Goal: Task Accomplishment & Management: Use online tool/utility

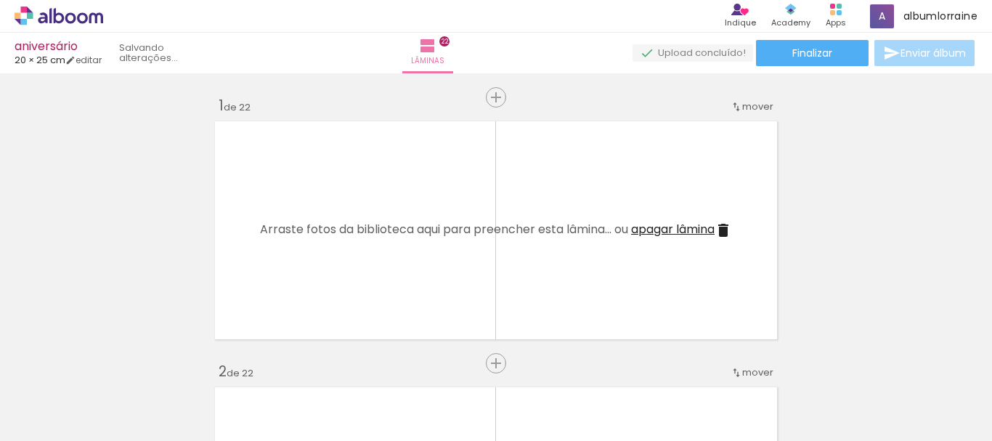
click at [0, 0] on iron-icon at bounding box center [0, 0] width 0 height 0
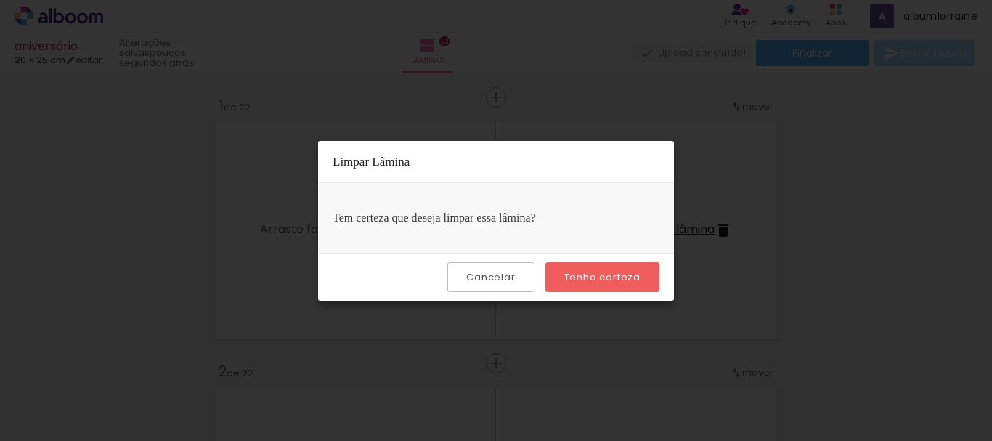
scroll to position [3349, 0]
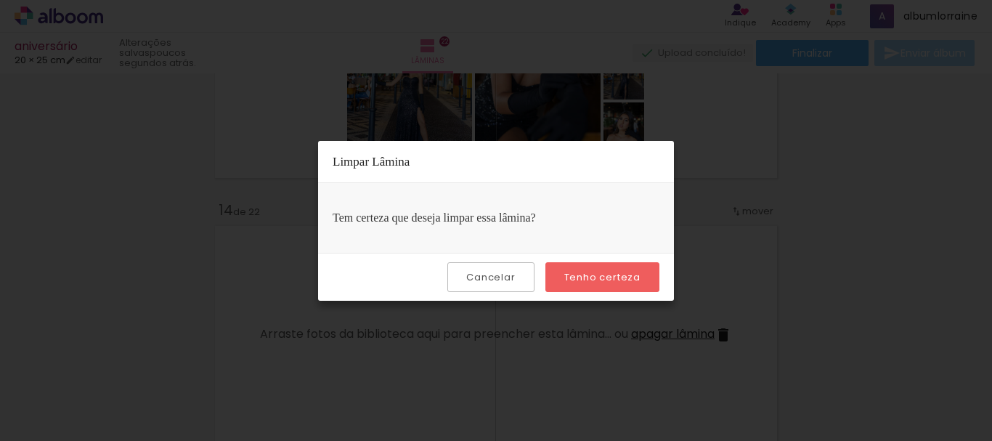
click at [0, 0] on slot "Tenho certeza" at bounding box center [0, 0] width 0 height 0
click at [803, 199] on iron-overlay-backdrop at bounding box center [496, 220] width 992 height 441
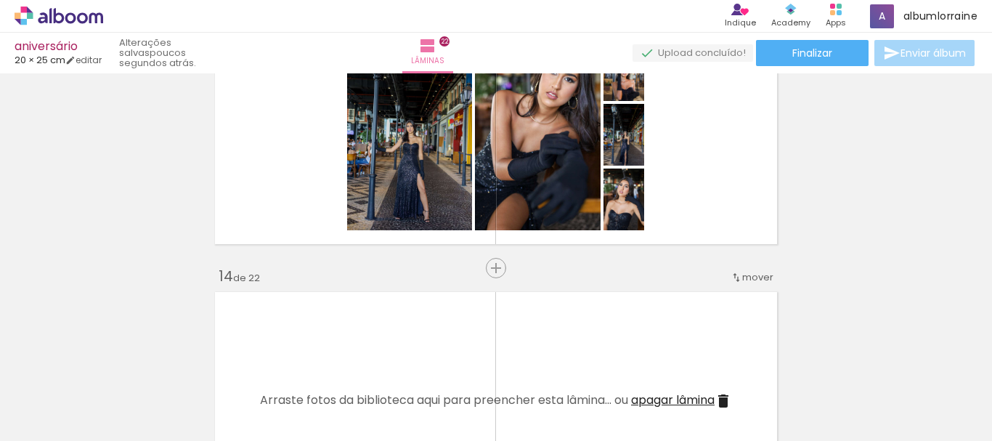
scroll to position [3256, 0]
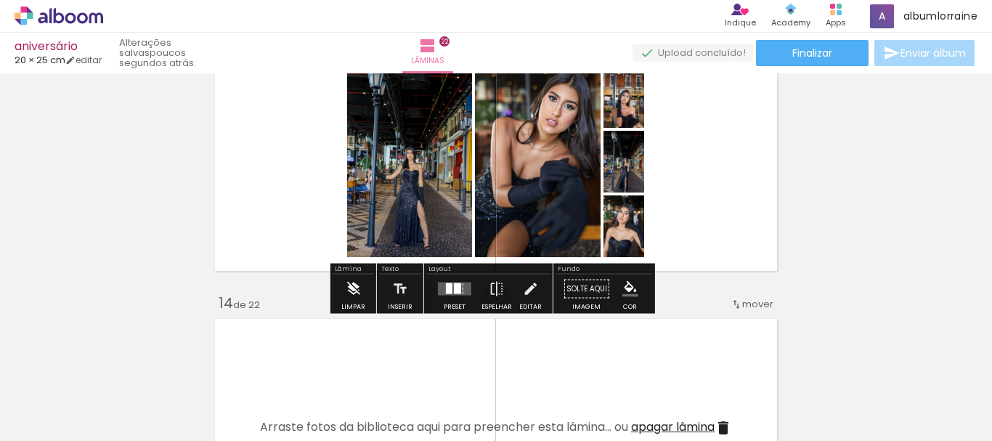
click at [348, 295] on iron-icon at bounding box center [353, 288] width 16 height 29
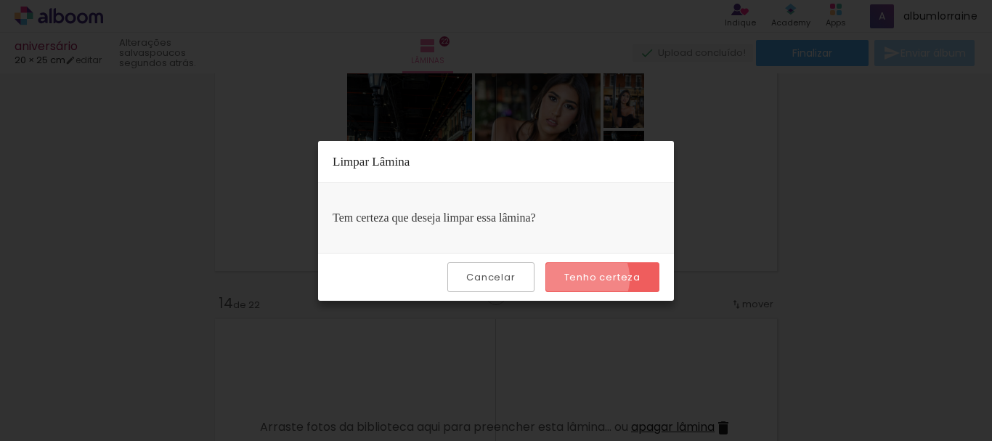
click at [0, 0] on slot "Tenho certeza" at bounding box center [0, 0] width 0 height 0
click at [862, 212] on iron-overlay-backdrop at bounding box center [496, 220] width 992 height 441
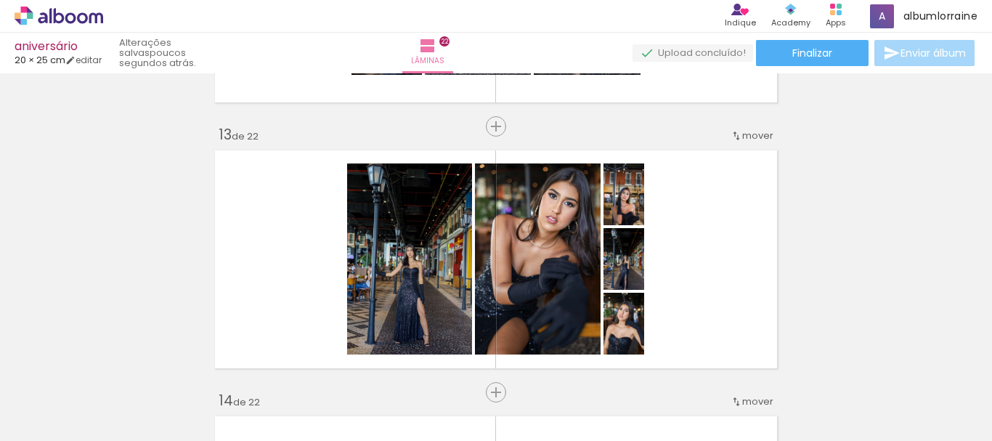
scroll to position [3024, 0]
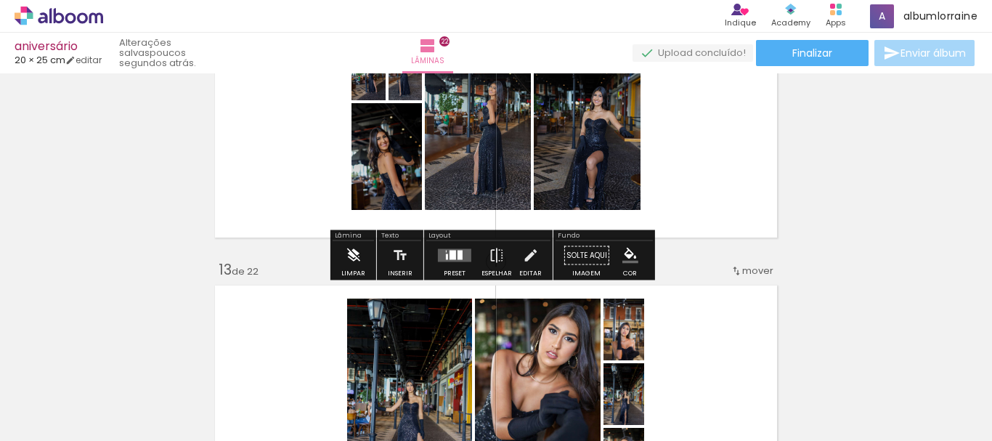
click at [351, 261] on iron-icon at bounding box center [353, 255] width 16 height 29
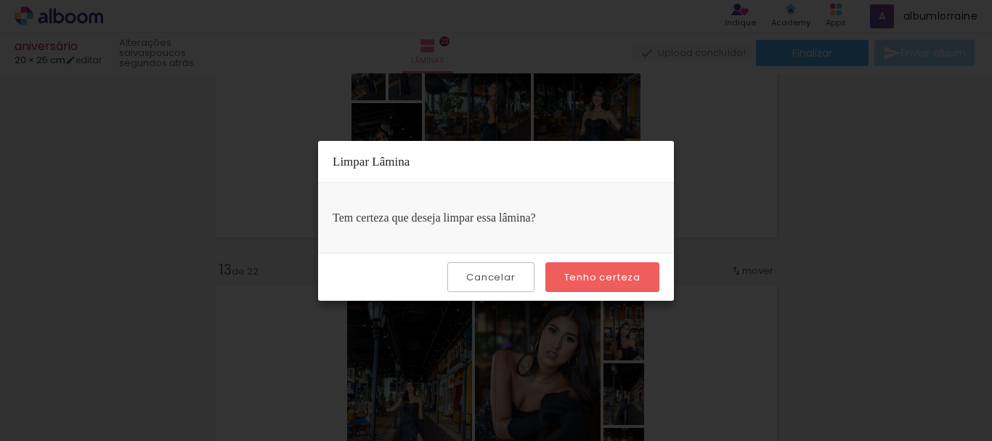
click at [0, 0] on slot "Tenho certeza" at bounding box center [0, 0] width 0 height 0
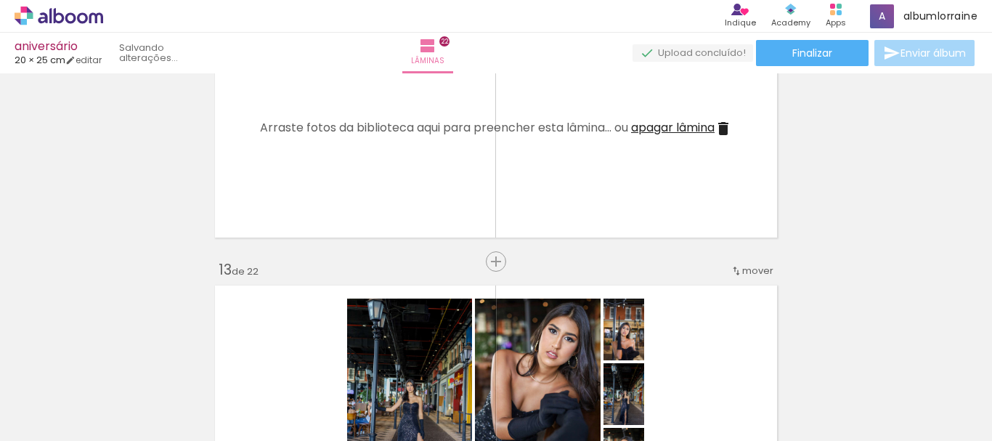
click at [989, 246] on body "link( href="../../bower_components/polymer/polymer.html" rel="import" ) picture…" at bounding box center [496, 220] width 992 height 441
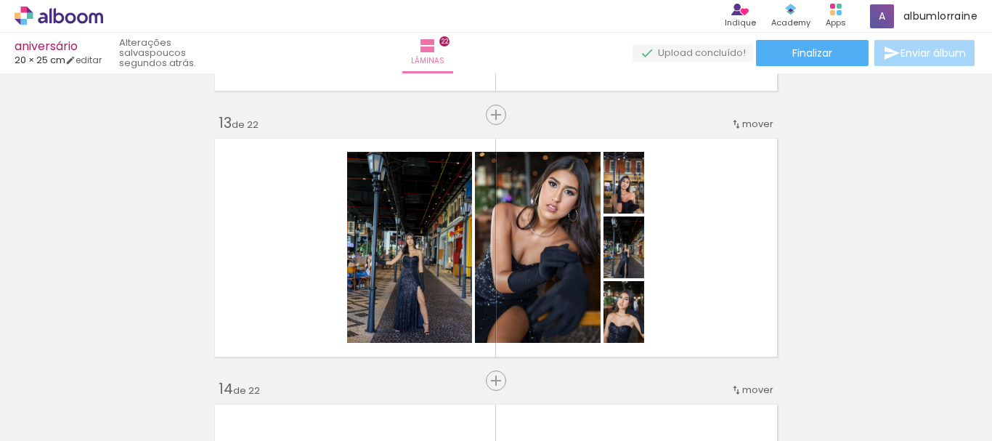
scroll to position [3197, 0]
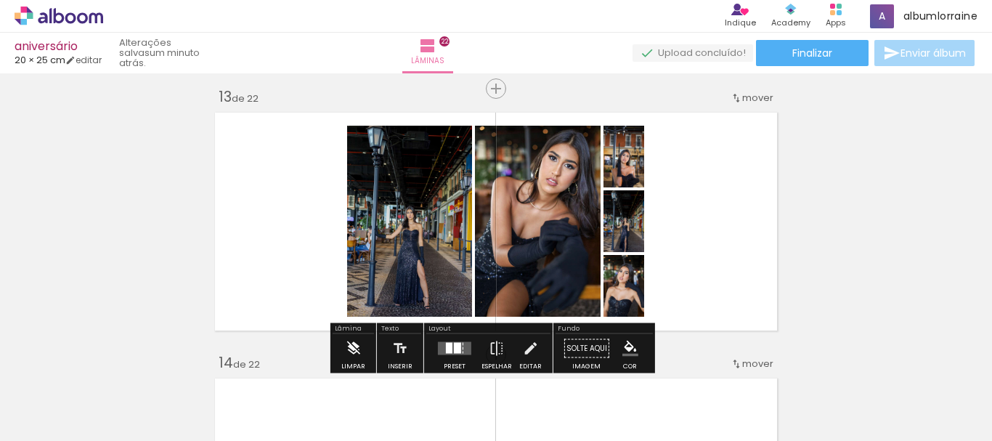
click at [349, 346] on iron-icon at bounding box center [353, 348] width 16 height 29
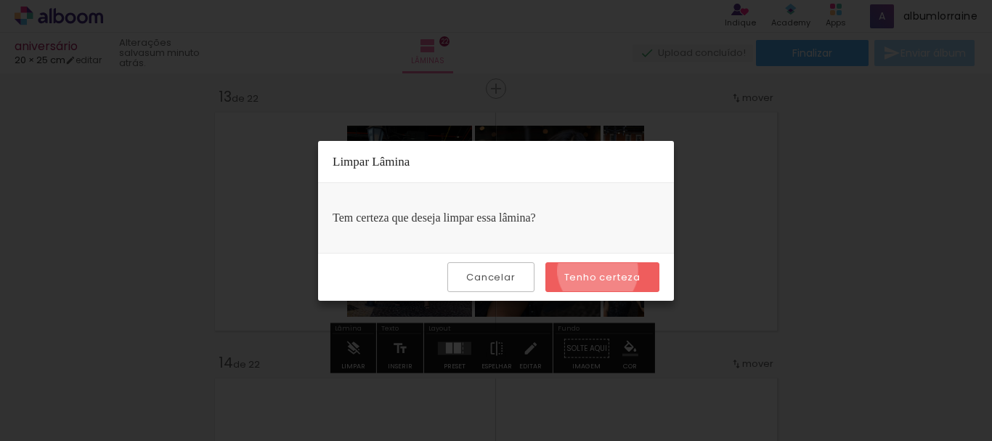
click at [0, 0] on slot "Tenho certeza" at bounding box center [0, 0] width 0 height 0
click at [986, 81] on iron-overlay-backdrop at bounding box center [496, 220] width 992 height 441
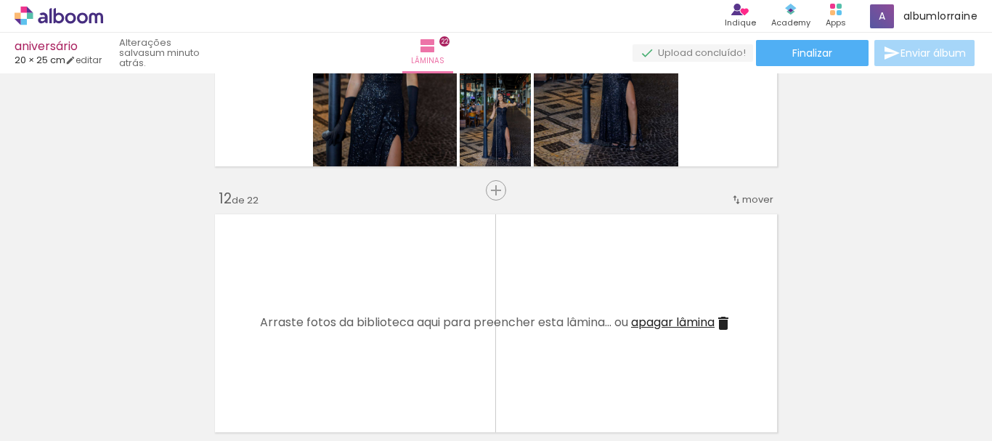
scroll to position [2694, 0]
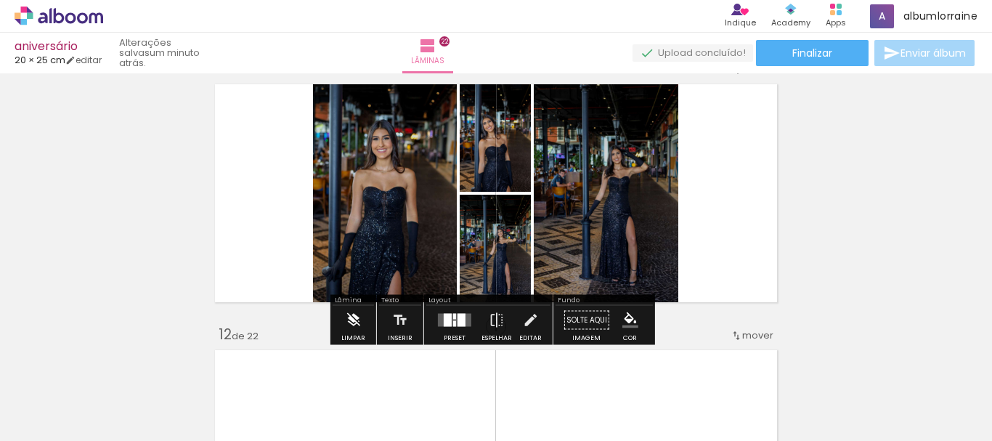
click at [348, 326] on iron-icon at bounding box center [353, 320] width 16 height 29
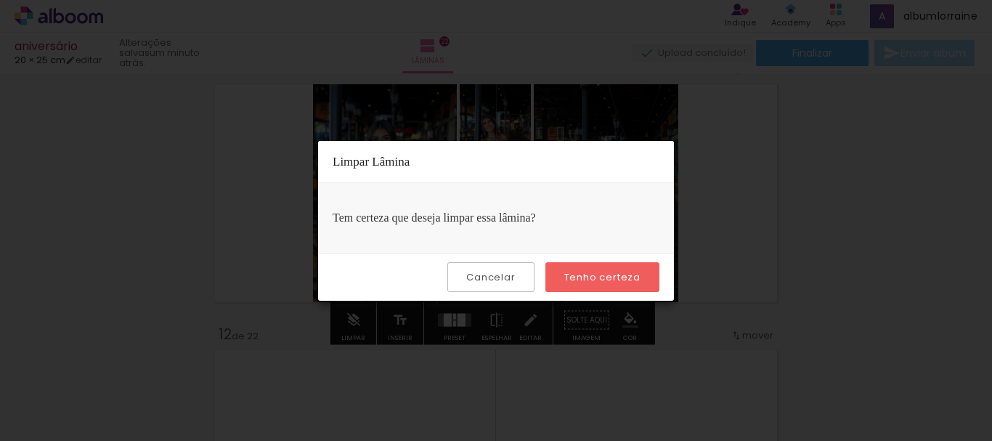
click at [0, 0] on slot "Tenho certeza" at bounding box center [0, 0] width 0 height 0
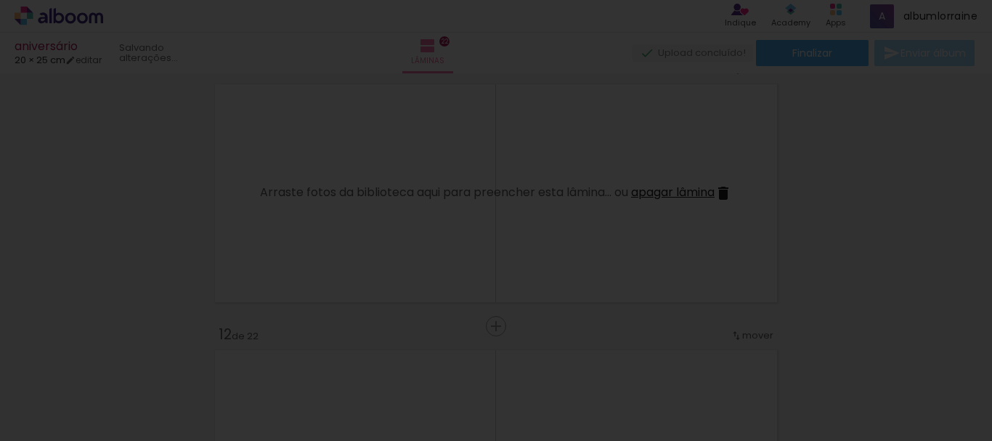
click at [986, 80] on iron-overlay-backdrop at bounding box center [496, 220] width 992 height 441
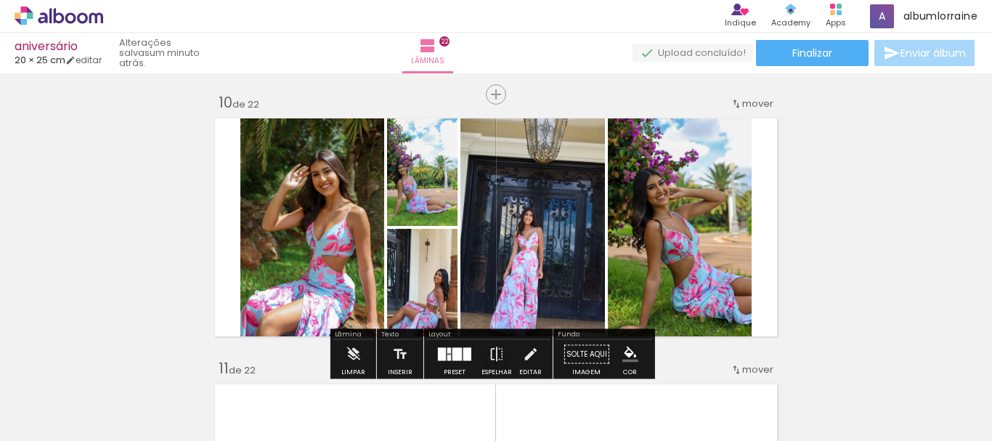
scroll to position [2434, 0]
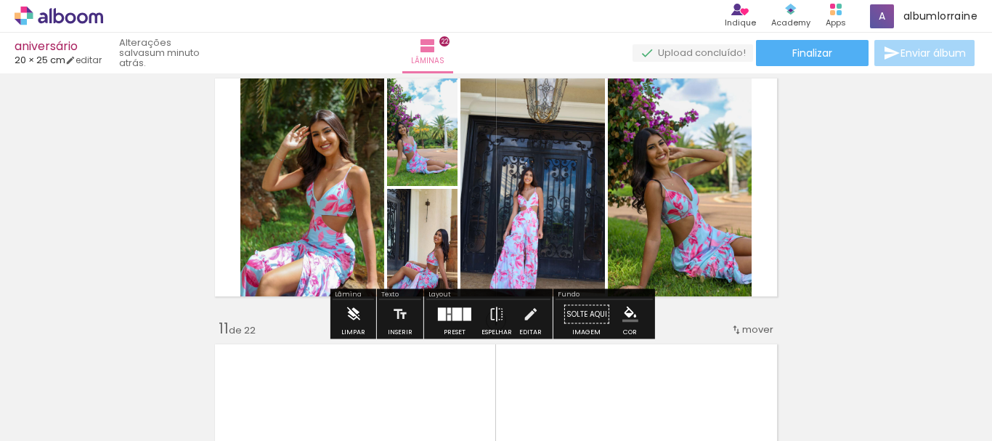
click at [351, 322] on iron-icon at bounding box center [353, 314] width 16 height 29
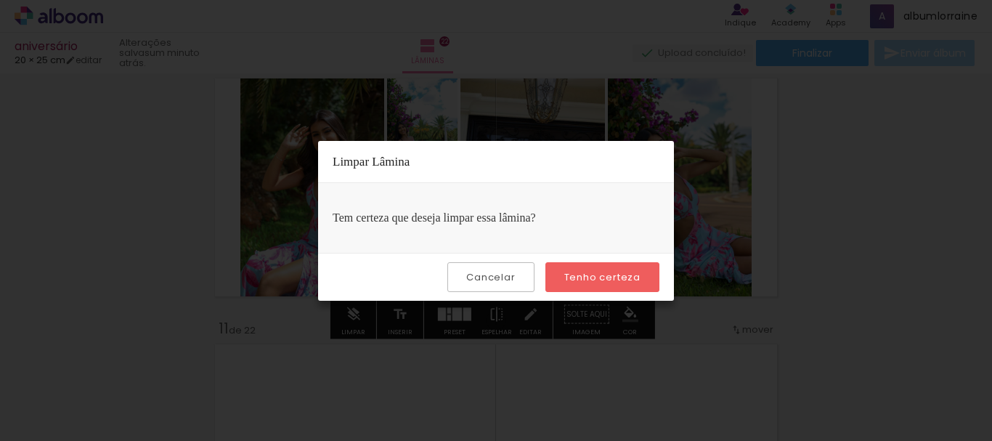
click at [0, 0] on slot "Tenho certeza" at bounding box center [0, 0] width 0 height 0
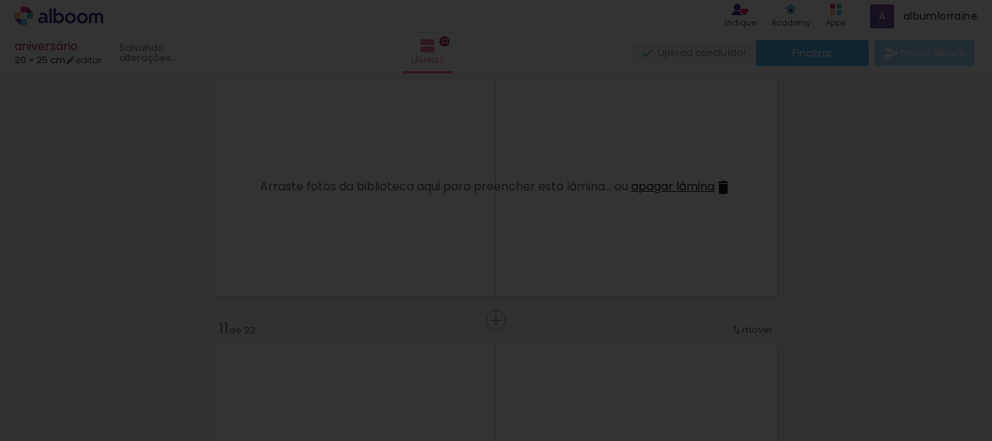
click at [984, 80] on iron-overlay-backdrop at bounding box center [496, 220] width 992 height 441
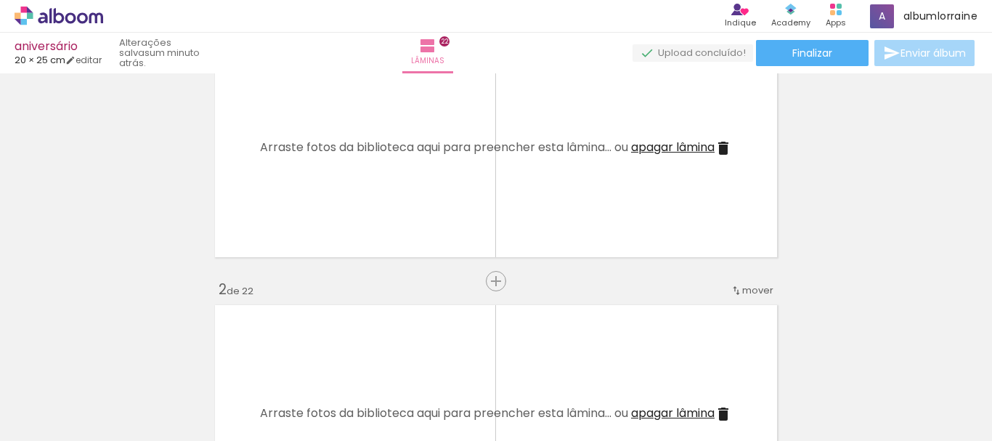
scroll to position [0, 0]
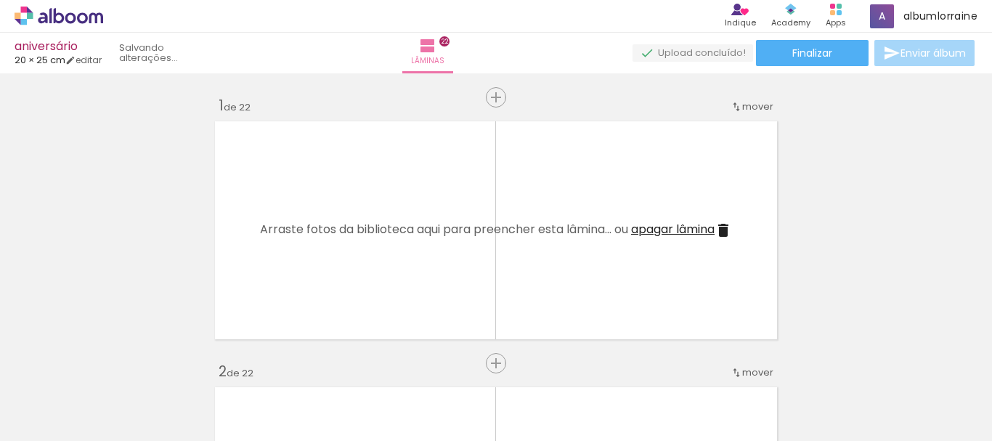
click at [118, 367] on iron-icon at bounding box center [113, 362] width 15 height 15
click at [118, 367] on quentale-thumb at bounding box center [145, 391] width 81 height 83
click at [118, 367] on iron-icon at bounding box center [113, 362] width 15 height 15
click at [118, 367] on quentale-thumb at bounding box center [145, 391] width 81 height 83
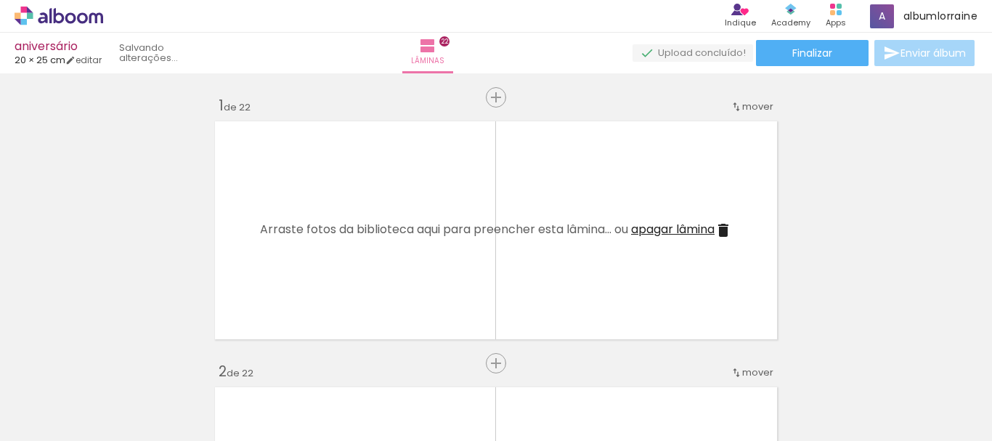
click at [119, 363] on iron-icon at bounding box center [113, 362] width 15 height 15
click at [119, 363] on quentale-thumb at bounding box center [145, 391] width 81 height 83
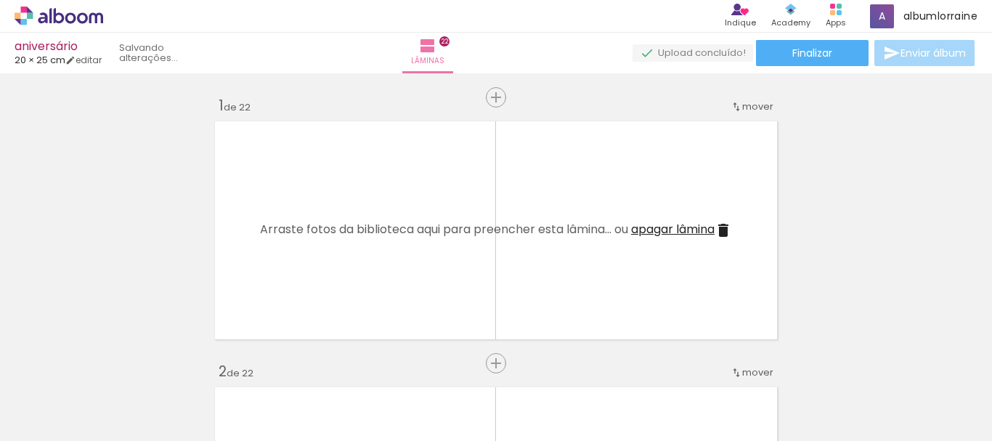
click at [119, 363] on quentale-thumb at bounding box center [145, 391] width 81 height 83
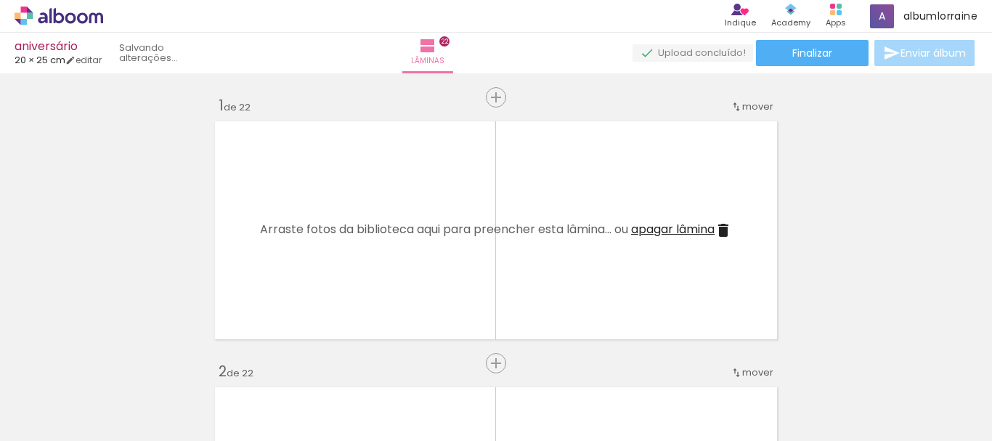
click at [119, 363] on quentale-thumb at bounding box center [145, 391] width 81 height 83
click at [116, 361] on quentale-thumb at bounding box center [145, 391] width 81 height 83
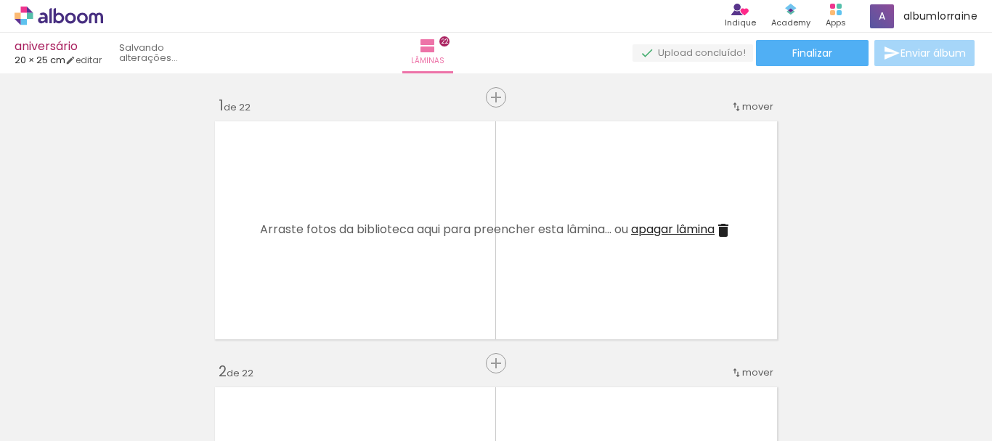
click at [116, 361] on quentale-thumb at bounding box center [145, 391] width 81 height 83
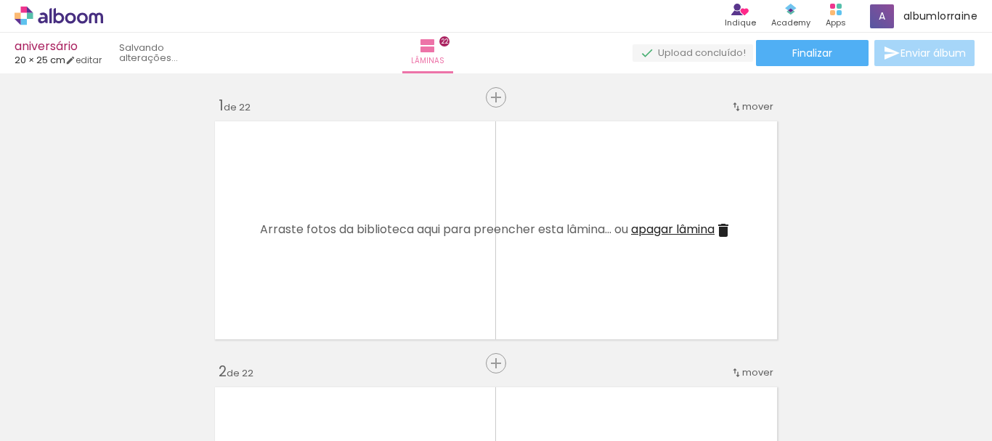
click at [116, 361] on quentale-thumb at bounding box center [145, 391] width 81 height 83
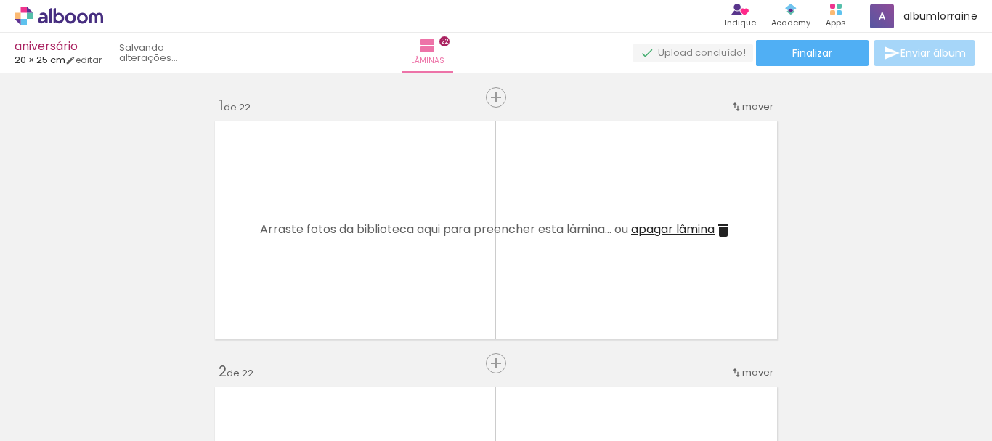
click at [116, 361] on quentale-thumb at bounding box center [145, 391] width 81 height 83
click at [0, 0] on iron-icon at bounding box center [0, 0] width 0 height 0
click at [116, 361] on quentale-thumb at bounding box center [145, 391] width 81 height 83
click at [116, 361] on iron-icon at bounding box center [113, 362] width 15 height 15
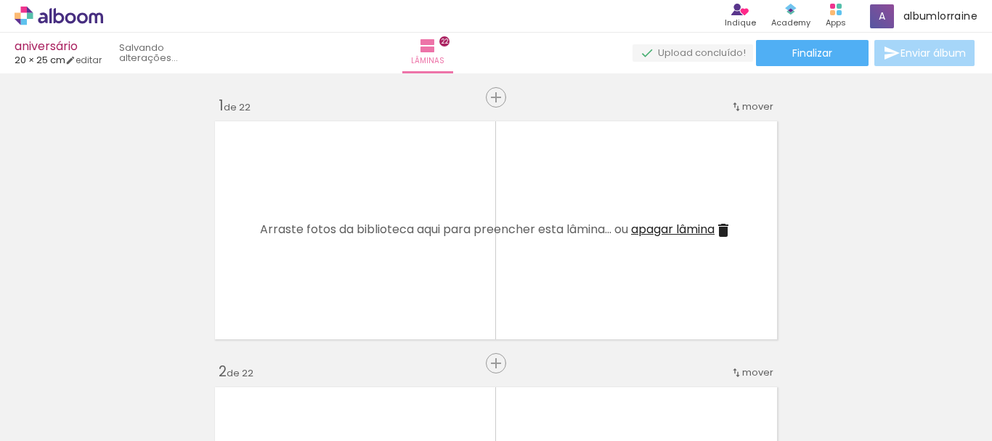
click at [116, 361] on quentale-thumb at bounding box center [145, 391] width 81 height 83
click at [116, 361] on iron-icon at bounding box center [113, 362] width 15 height 15
click at [116, 361] on quentale-thumb at bounding box center [145, 391] width 81 height 83
click at [116, 361] on iron-icon at bounding box center [113, 362] width 15 height 15
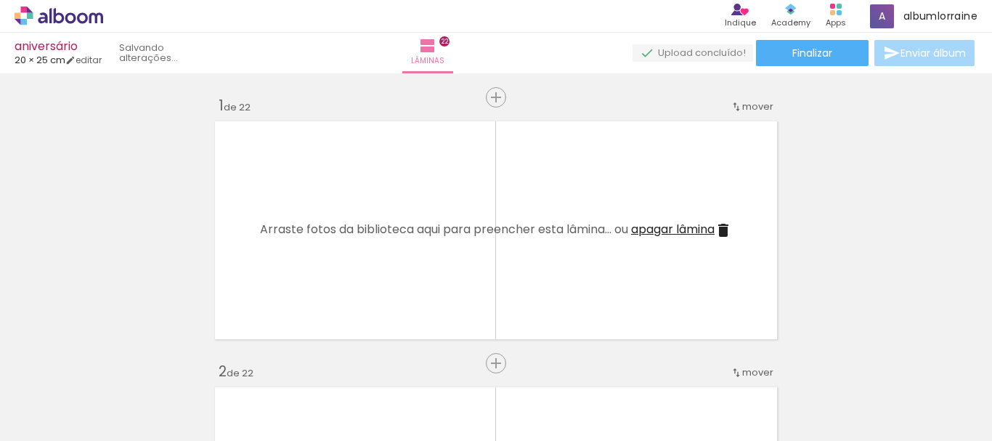
click at [116, 361] on iron-icon at bounding box center [113, 362] width 15 height 15
click at [116, 361] on quentale-thumb at bounding box center [145, 391] width 81 height 83
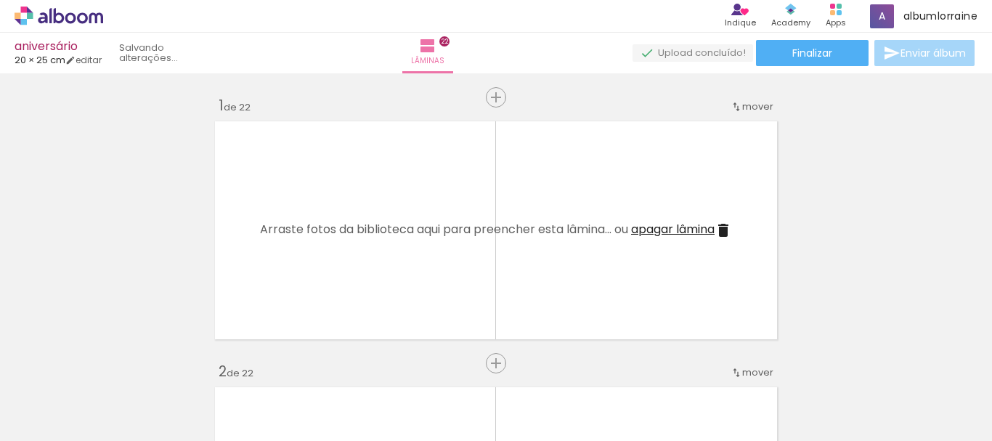
click at [116, 361] on quentale-thumb at bounding box center [145, 391] width 81 height 83
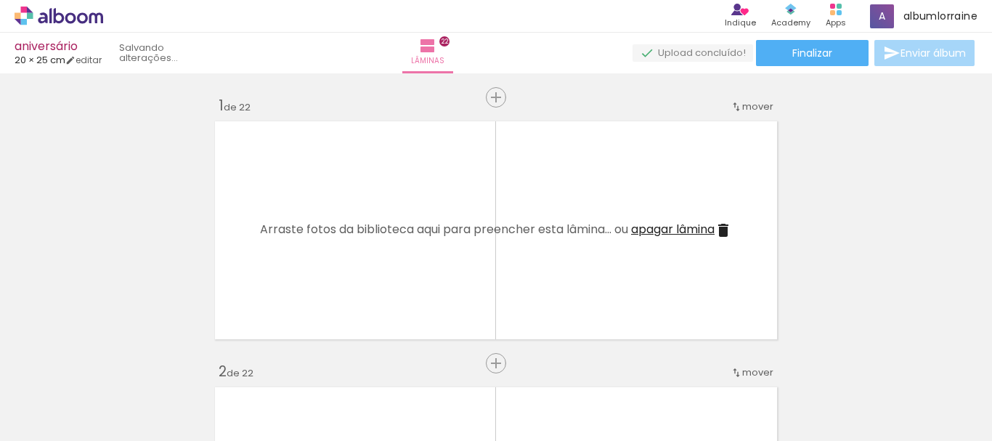
click at [116, 361] on quentale-thumb at bounding box center [145, 391] width 81 height 83
click at [116, 361] on iron-icon at bounding box center [113, 362] width 15 height 15
click at [116, 361] on quentale-thumb at bounding box center [145, 391] width 81 height 83
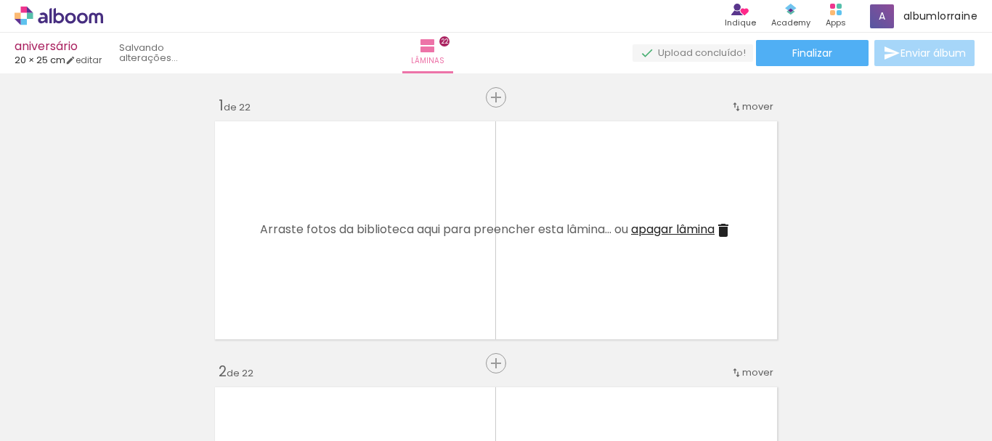
click at [116, 361] on quentale-thumb at bounding box center [145, 391] width 81 height 83
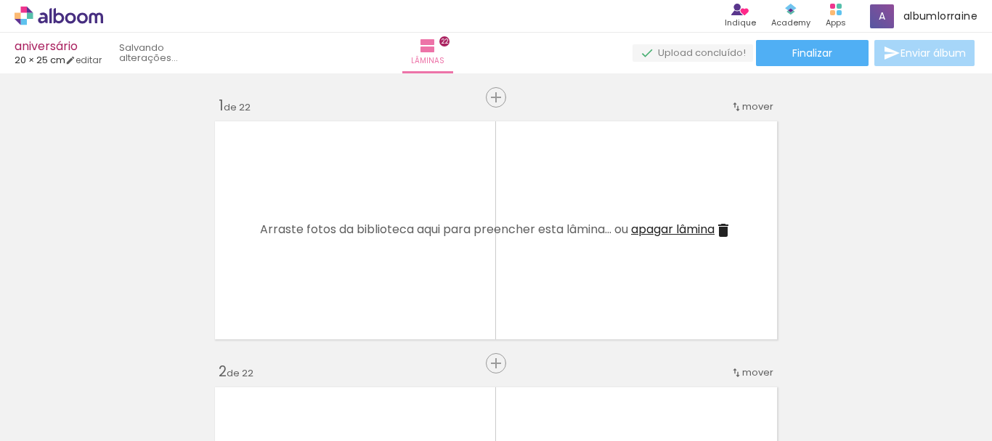
click at [116, 361] on quentale-thumb at bounding box center [145, 391] width 81 height 83
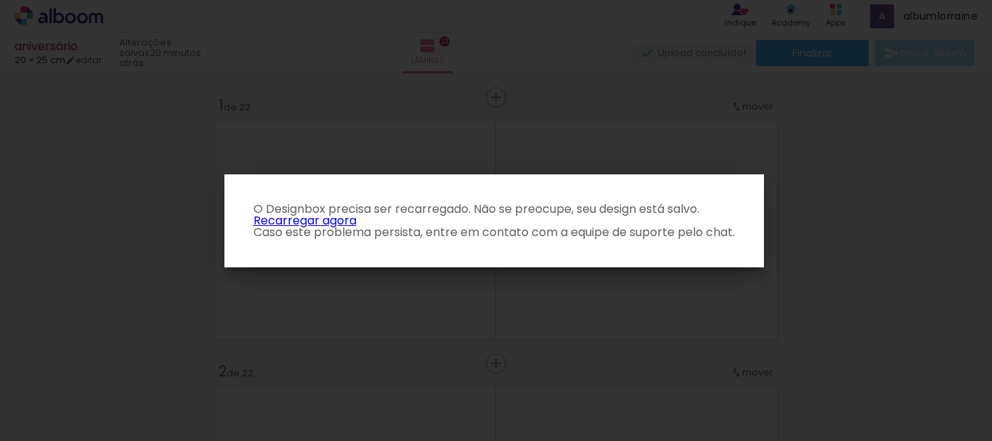
click at [295, 220] on link "Recarregar agora" at bounding box center [304, 220] width 103 height 17
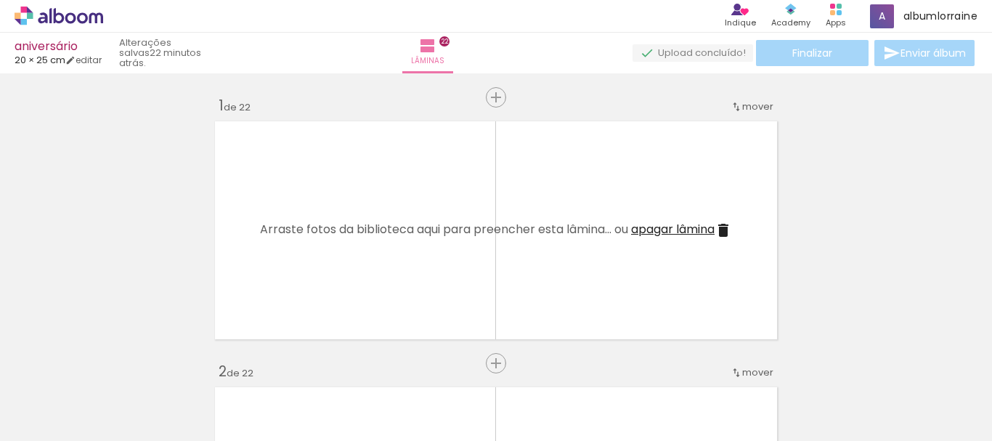
click at [116, 362] on iron-icon at bounding box center [113, 362] width 15 height 15
click at [116, 362] on quentale-thumb at bounding box center [145, 391] width 81 height 83
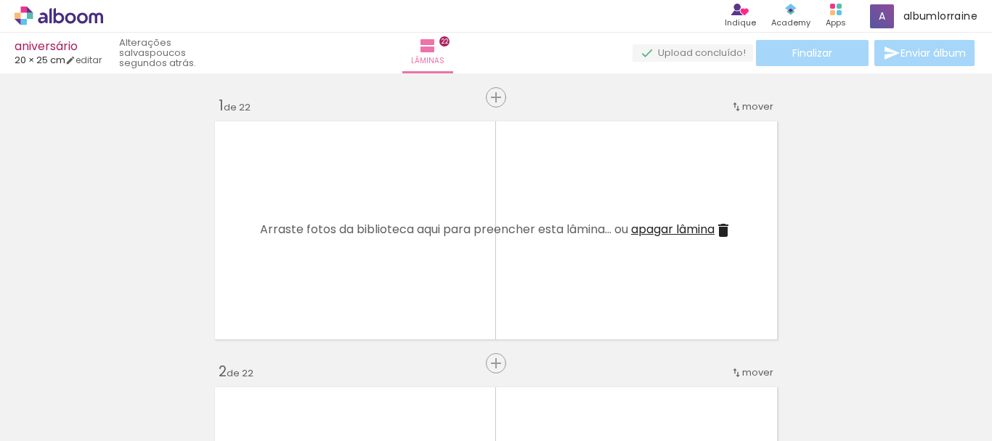
click at [118, 360] on iron-icon at bounding box center [113, 362] width 15 height 15
click at [121, 361] on iron-icon at bounding box center [113, 362] width 15 height 15
click at [118, 361] on iron-icon at bounding box center [113, 362] width 15 height 15
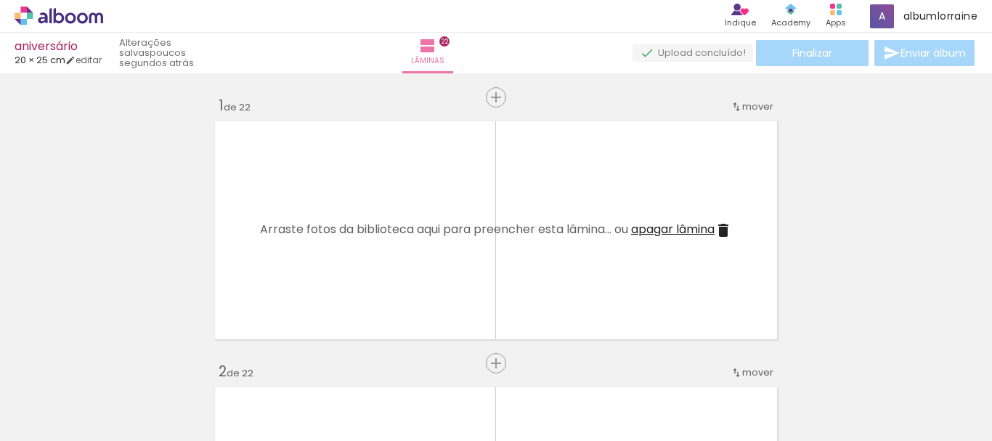
click at [118, 361] on iron-icon at bounding box center [113, 362] width 15 height 15
click at [118, 361] on quentale-thumb at bounding box center [145, 391] width 81 height 83
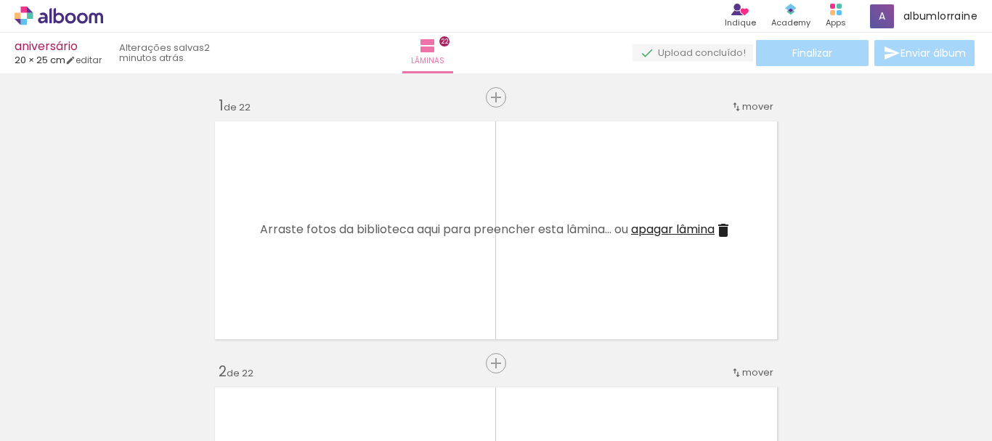
click at [120, 369] on iron-icon at bounding box center [113, 362] width 15 height 15
click at [118, 364] on iron-icon at bounding box center [113, 362] width 15 height 15
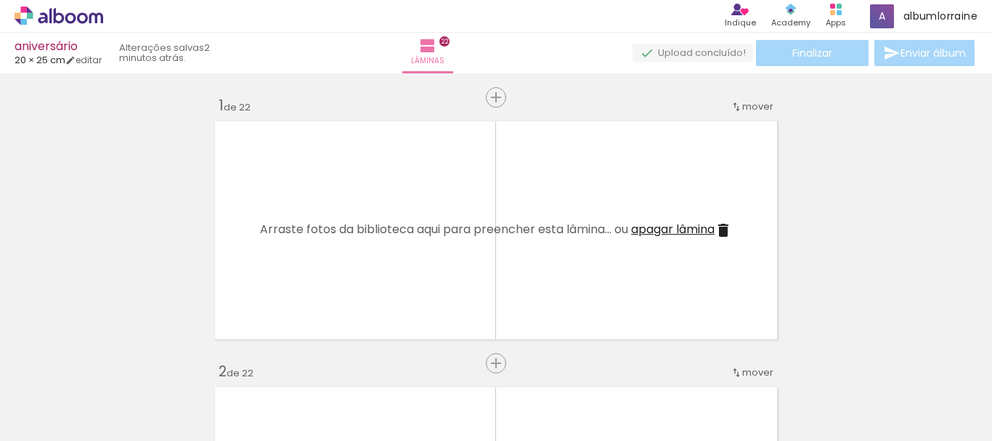
click at [118, 364] on iron-icon at bounding box center [113, 362] width 15 height 15
click at [119, 364] on iron-icon at bounding box center [113, 362] width 15 height 15
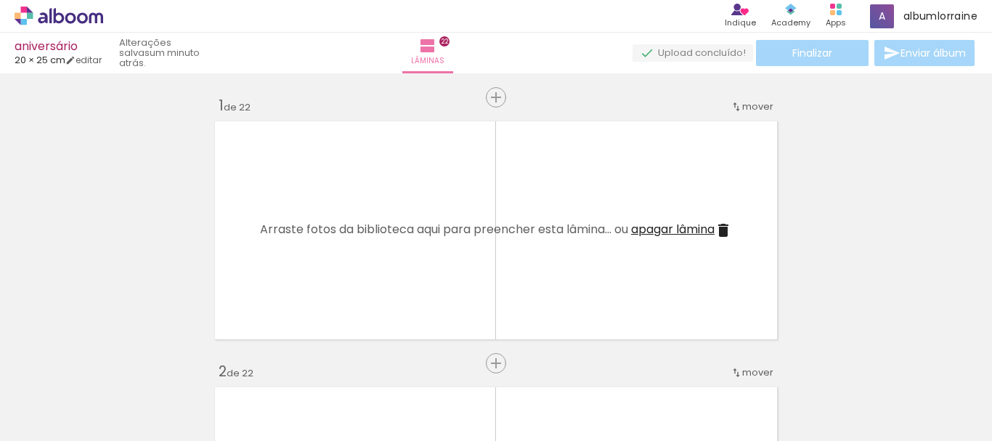
click at [119, 364] on iron-icon at bounding box center [113, 362] width 15 height 15
click at [118, 363] on iron-icon at bounding box center [113, 362] width 15 height 15
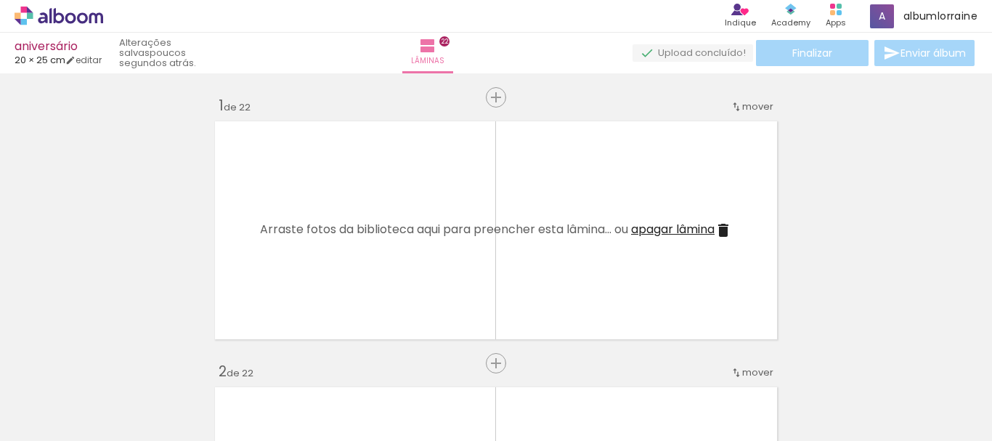
click at [113, 362] on iron-icon at bounding box center [113, 362] width 15 height 15
click at [116, 361] on iron-icon at bounding box center [113, 362] width 15 height 15
click at [119, 363] on iron-icon at bounding box center [113, 362] width 15 height 15
click at [119, 361] on iron-icon at bounding box center [113, 362] width 15 height 15
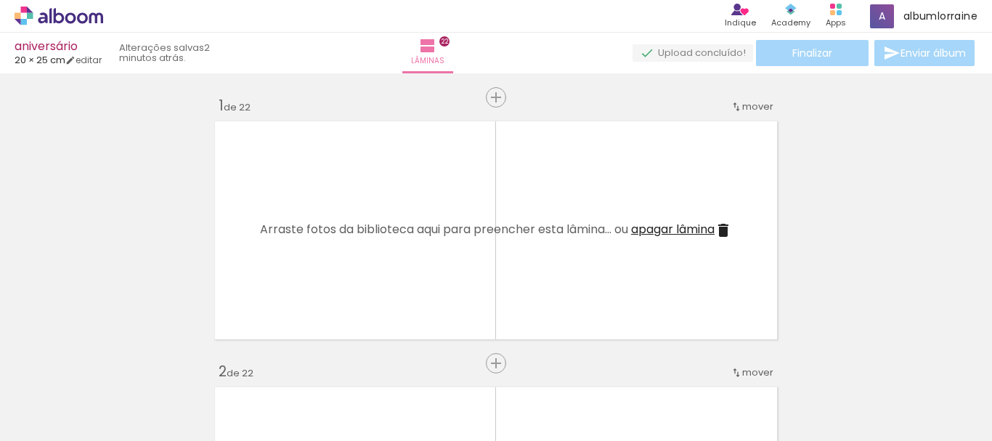
click at [115, 365] on iron-icon at bounding box center [113, 362] width 15 height 15
click at [123, 363] on paper-icon-button at bounding box center [114, 363] width 18 height 18
click at [121, 359] on iron-icon at bounding box center [113, 362] width 15 height 15
click at [114, 363] on iron-icon at bounding box center [113, 362] width 15 height 15
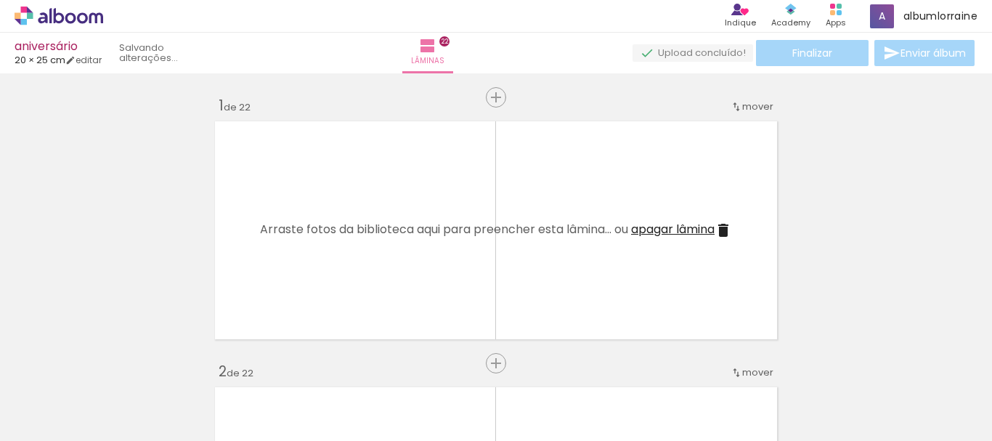
click at [120, 361] on iron-icon at bounding box center [113, 362] width 15 height 15
click at [121, 356] on iron-icon at bounding box center [113, 362] width 15 height 15
click at [119, 360] on iron-icon at bounding box center [113, 362] width 15 height 15
click at [120, 364] on iron-icon at bounding box center [113, 362] width 15 height 15
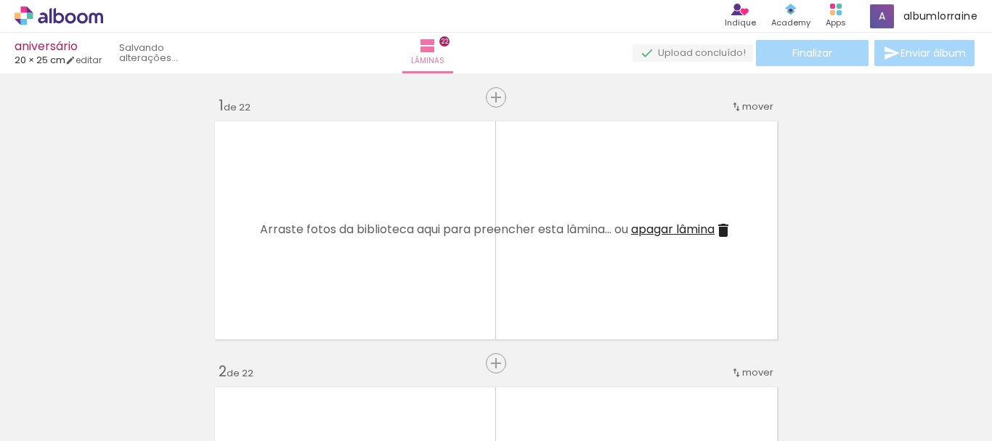
click at [115, 364] on iron-icon at bounding box center [113, 362] width 15 height 15
click at [119, 360] on iron-icon at bounding box center [113, 362] width 15 height 15
click at [115, 366] on iron-icon at bounding box center [113, 362] width 15 height 15
click at [118, 364] on iron-icon at bounding box center [113, 362] width 15 height 15
click at [118, 359] on iron-icon at bounding box center [113, 362] width 15 height 15
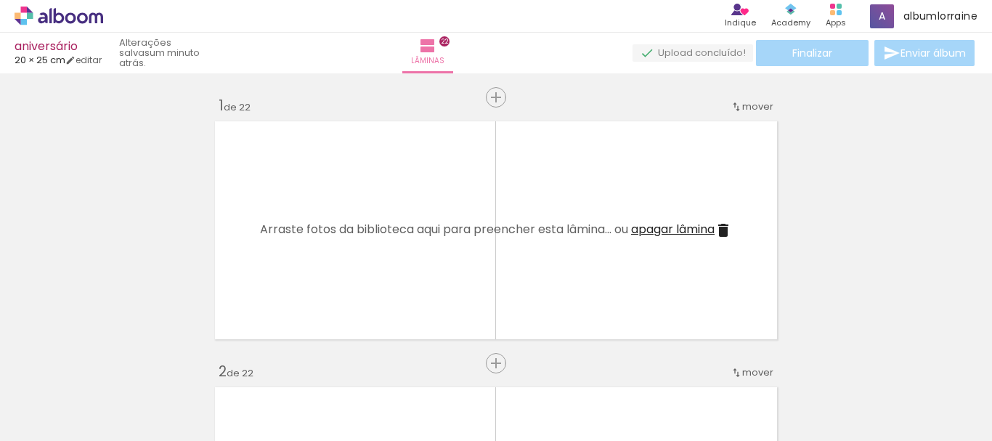
click at [118, 359] on iron-icon at bounding box center [113, 362] width 15 height 15
click at [120, 363] on iron-icon at bounding box center [113, 362] width 15 height 15
click at [117, 361] on iron-icon at bounding box center [113, 362] width 15 height 15
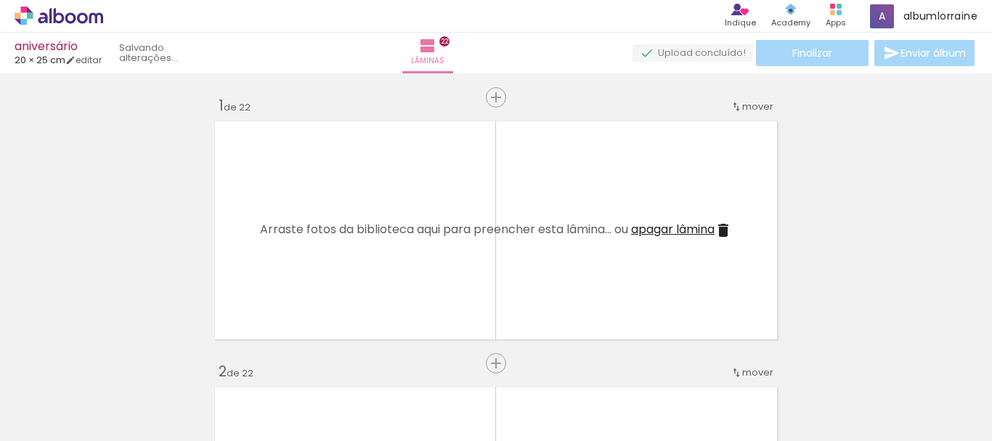
click at [117, 361] on iron-icon at bounding box center [113, 362] width 15 height 15
click at [120, 364] on iron-icon at bounding box center [113, 362] width 15 height 15
click at [116, 361] on iron-icon at bounding box center [113, 362] width 15 height 15
click at [118, 362] on iron-icon at bounding box center [113, 362] width 15 height 15
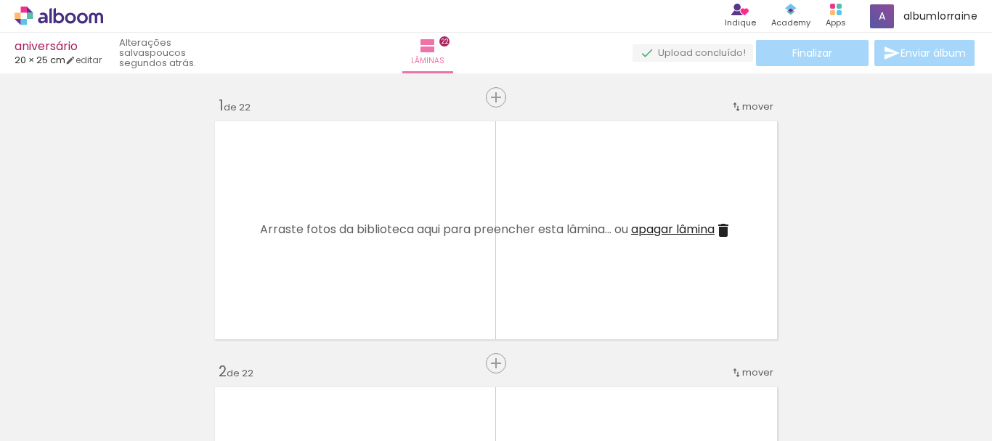
click at [119, 360] on iron-icon at bounding box center [113, 362] width 15 height 15
click at [113, 361] on iron-icon at bounding box center [113, 362] width 15 height 15
click at [118, 361] on iron-icon at bounding box center [113, 362] width 15 height 15
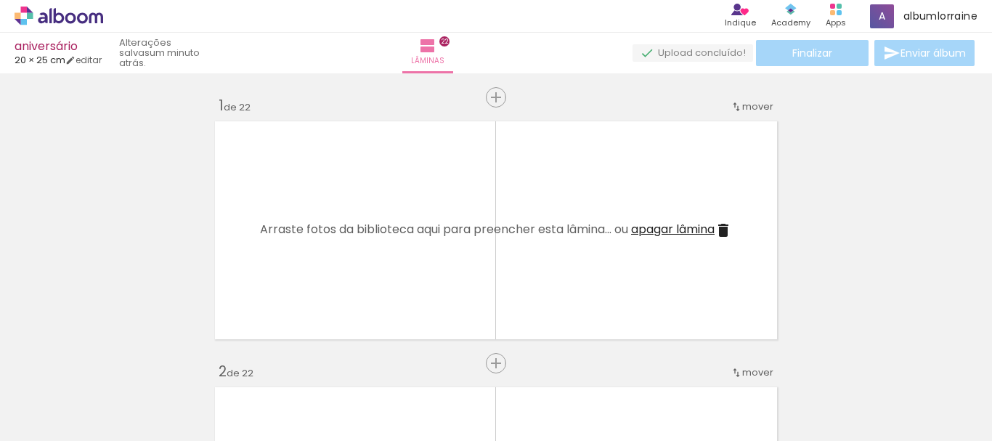
click at [114, 361] on quentale-thumb at bounding box center [145, 391] width 81 height 83
click at [119, 362] on iron-icon at bounding box center [113, 362] width 15 height 15
click at [115, 360] on iron-icon at bounding box center [113, 362] width 15 height 15
click at [115, 360] on quentale-thumb at bounding box center [145, 391] width 81 height 83
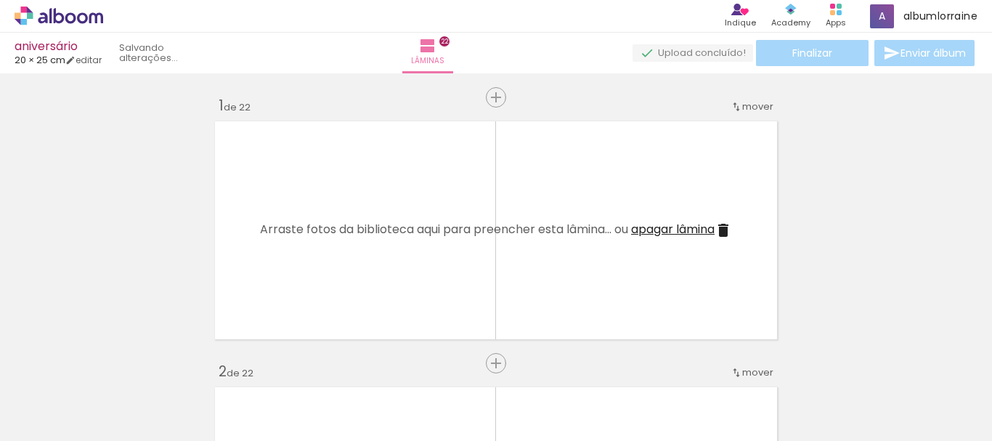
click at [115, 360] on iron-icon at bounding box center [113, 362] width 15 height 15
click at [121, 365] on iron-icon at bounding box center [113, 362] width 15 height 15
click at [119, 364] on iron-icon at bounding box center [113, 362] width 15 height 15
click at [116, 361] on iron-icon at bounding box center [113, 362] width 15 height 15
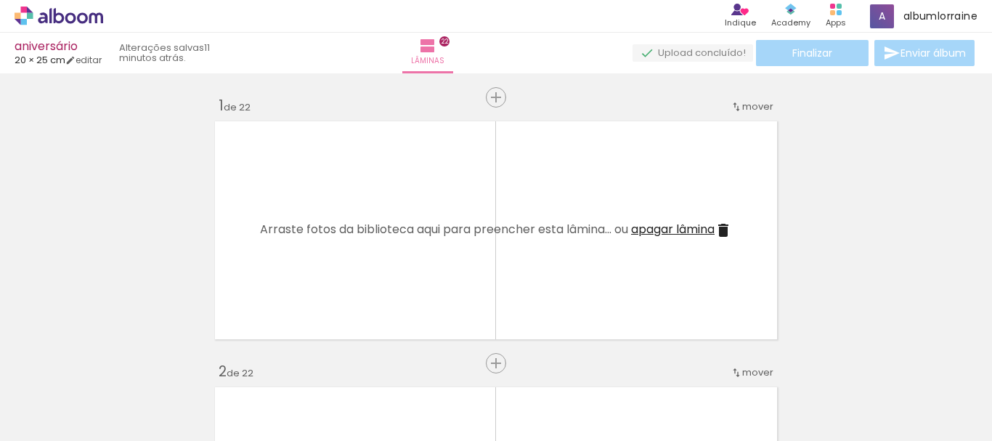
click at [117, 363] on iron-icon at bounding box center [113, 362] width 15 height 15
click at [112, 361] on iron-icon at bounding box center [113, 362] width 15 height 15
click at [120, 361] on iron-icon at bounding box center [113, 362] width 15 height 15
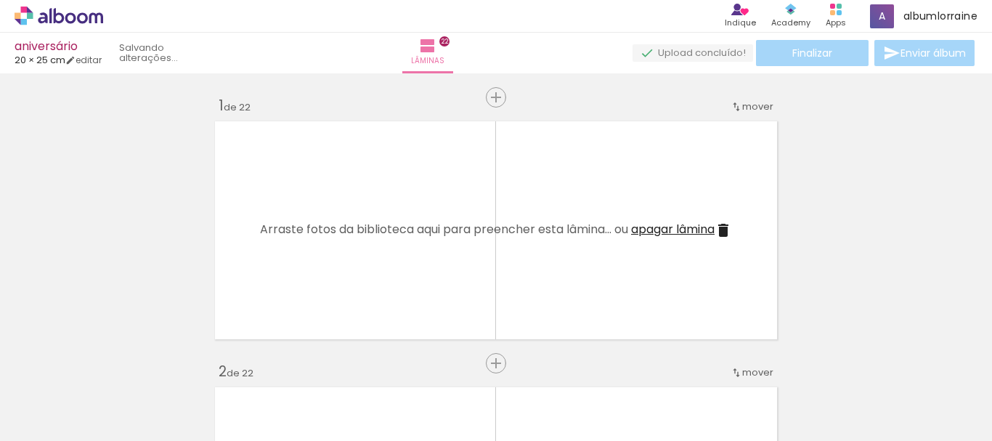
click at [120, 361] on quentale-thumb at bounding box center [145, 391] width 81 height 83
click at [120, 361] on iron-icon at bounding box center [113, 362] width 15 height 15
click at [123, 361] on div at bounding box center [145, 391] width 44 height 65
click at [120, 361] on quentale-thumb at bounding box center [145, 391] width 81 height 83
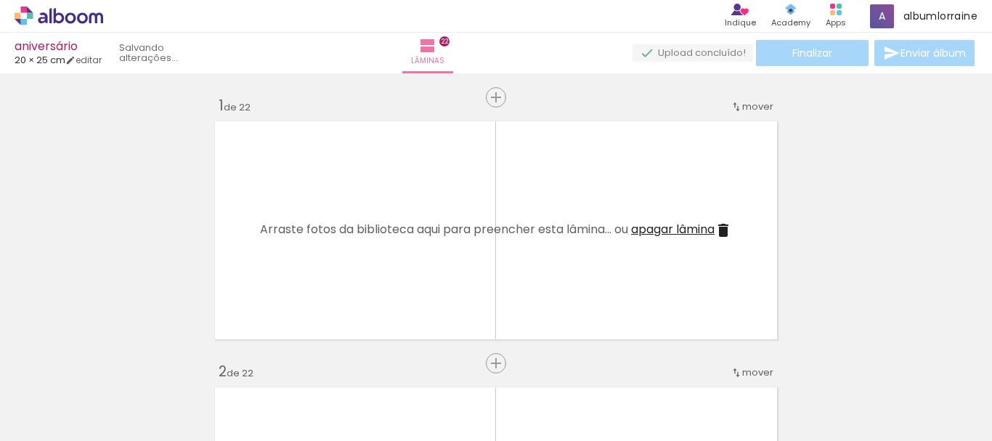
click at [120, 361] on quentale-thumb at bounding box center [145, 391] width 81 height 83
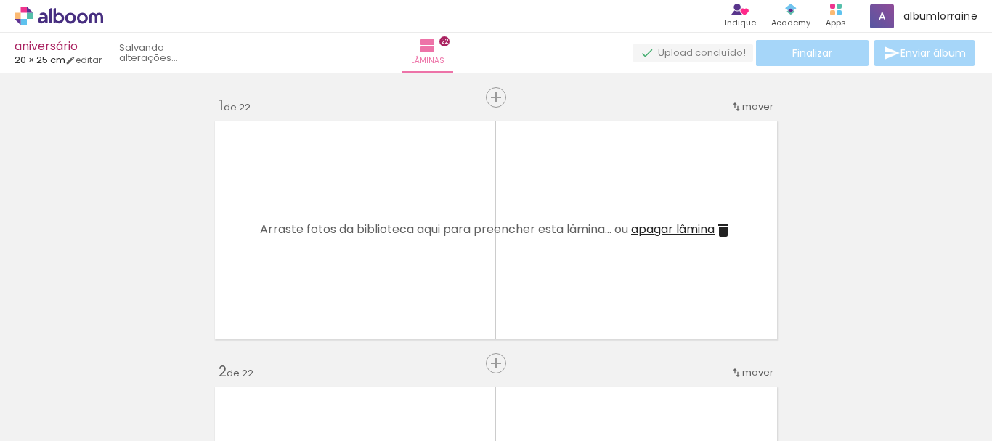
click at [120, 361] on quentale-thumb at bounding box center [145, 391] width 81 height 83
click at [0, 0] on iron-icon at bounding box center [0, 0] width 0 height 0
click at [115, 360] on iron-icon at bounding box center [113, 362] width 15 height 15
click at [115, 360] on quentale-thumb at bounding box center [145, 391] width 81 height 83
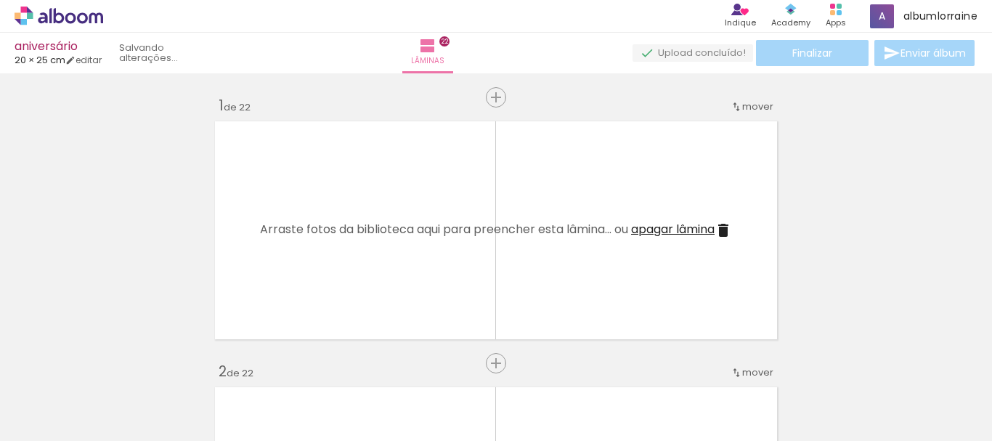
click at [115, 360] on quentale-thumb at bounding box center [145, 391] width 81 height 83
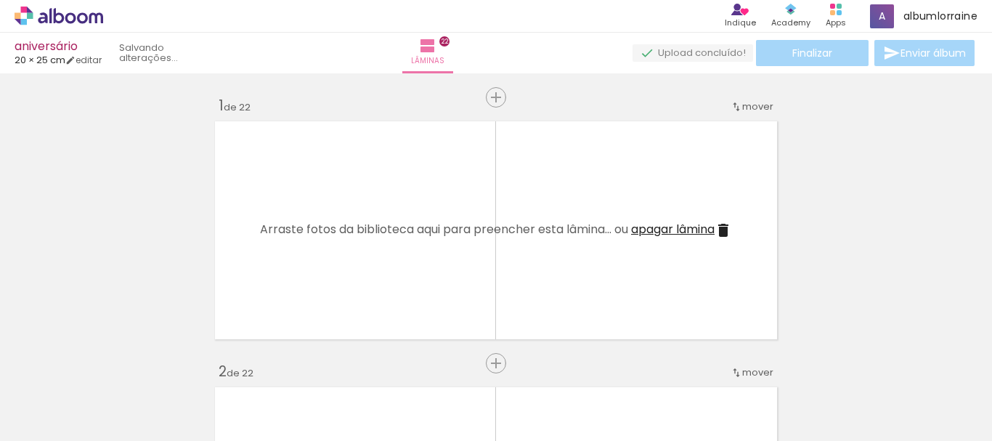
click at [115, 360] on iron-icon at bounding box center [113, 362] width 15 height 15
click at [115, 360] on quentale-thumb at bounding box center [145, 391] width 81 height 83
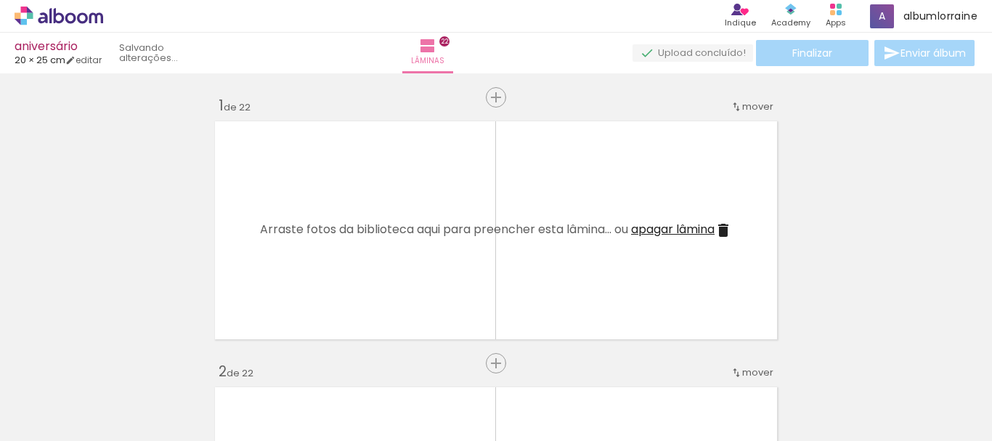
click at [115, 360] on quentale-thumb at bounding box center [145, 391] width 81 height 83
click at [115, 360] on iron-icon at bounding box center [113, 362] width 15 height 15
click at [115, 360] on quentale-thumb at bounding box center [145, 391] width 81 height 83
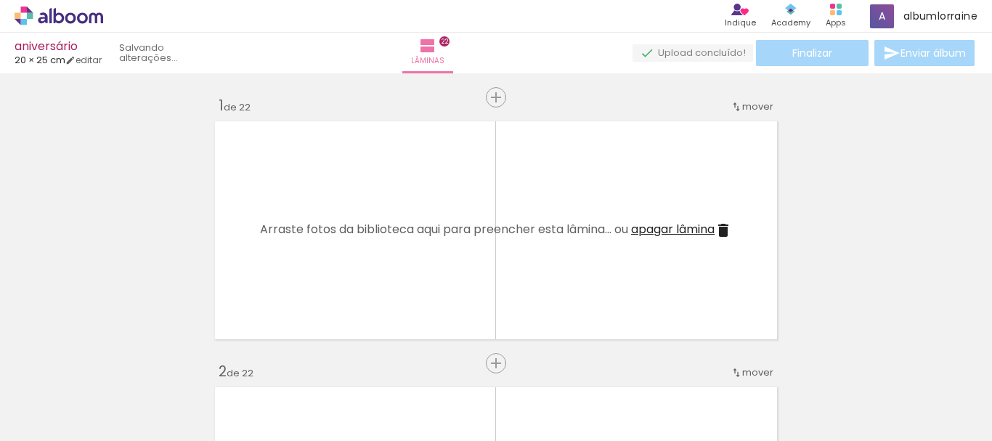
click at [115, 360] on quentale-thumb at bounding box center [145, 391] width 81 height 83
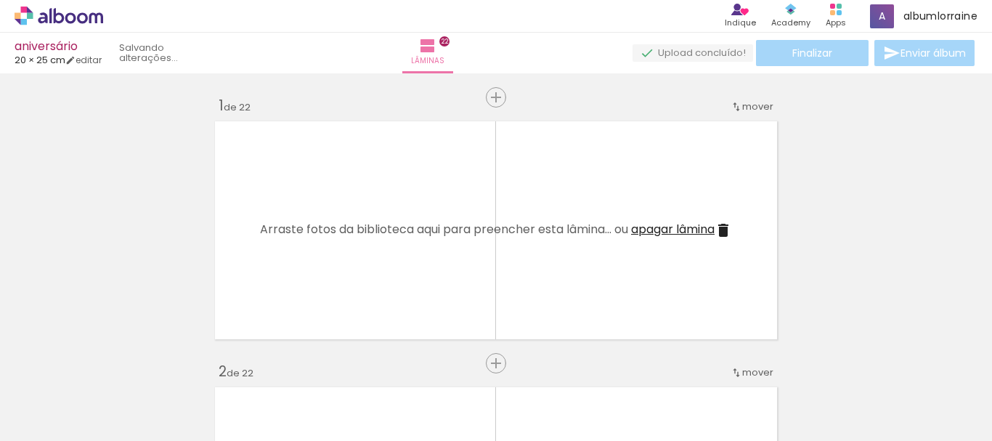
click at [115, 360] on quentale-thumb at bounding box center [145, 391] width 81 height 83
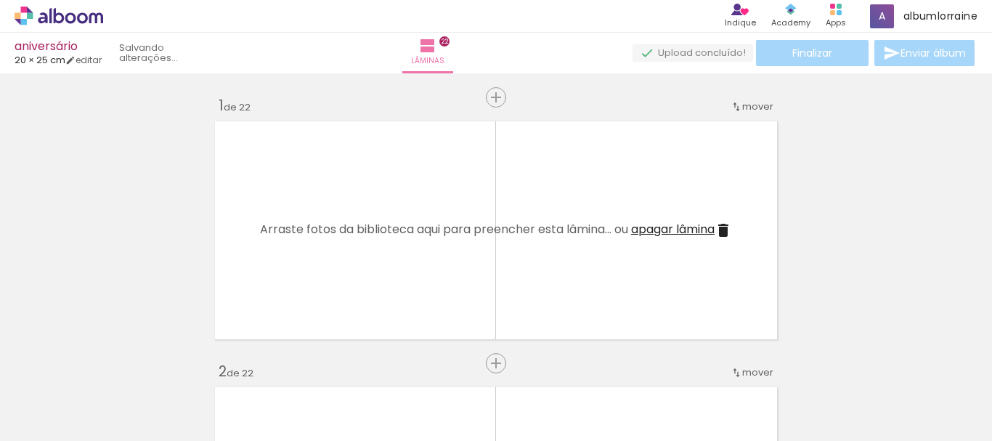
click at [115, 360] on quentale-thumb at bounding box center [145, 391] width 81 height 83
click at [0, 0] on iron-icon at bounding box center [0, 0] width 0 height 0
click at [115, 360] on quentale-thumb at bounding box center [145, 391] width 81 height 83
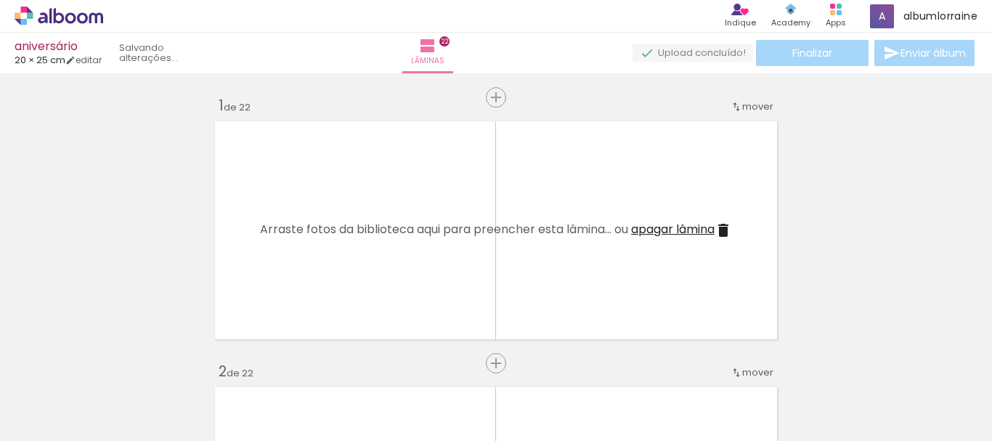
click at [119, 364] on iron-icon at bounding box center [113, 362] width 15 height 15
click at [119, 364] on quentale-thumb at bounding box center [145, 391] width 81 height 83
click at [118, 364] on iron-icon at bounding box center [113, 362] width 15 height 15
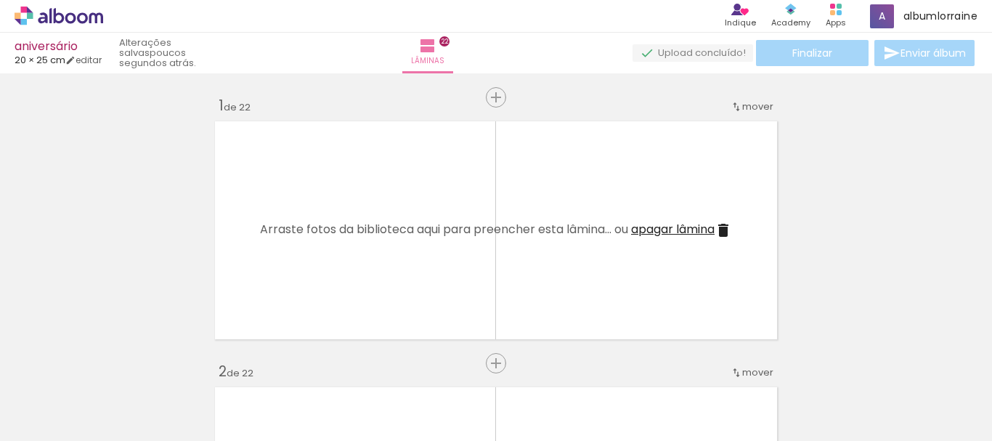
click at [118, 364] on quentale-thumb at bounding box center [145, 391] width 81 height 83
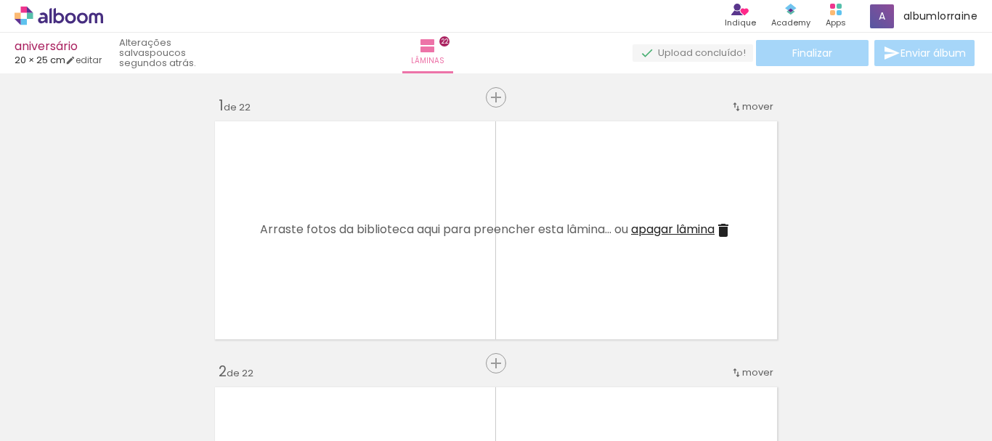
click at [118, 364] on quentale-thumb at bounding box center [145, 391] width 81 height 83
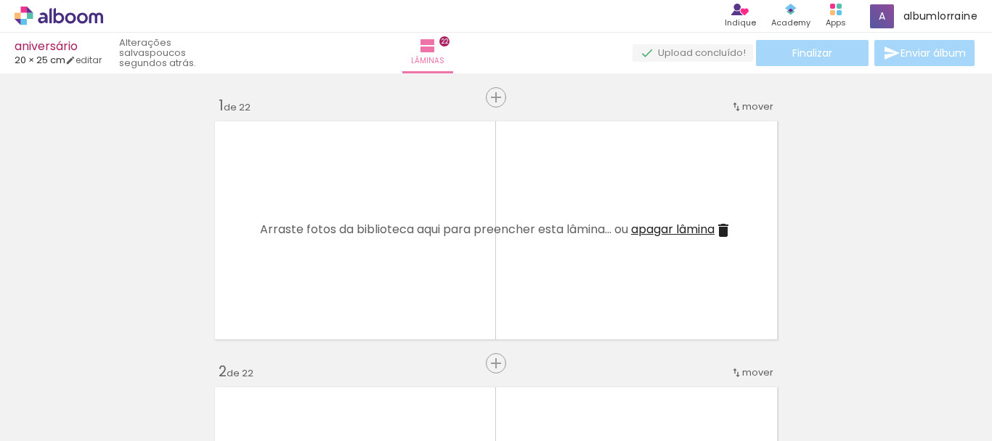
click at [118, 364] on quentale-thumb at bounding box center [145, 391] width 81 height 83
click at [118, 364] on iron-icon at bounding box center [113, 362] width 15 height 15
click at [118, 364] on quentale-thumb at bounding box center [145, 391] width 81 height 83
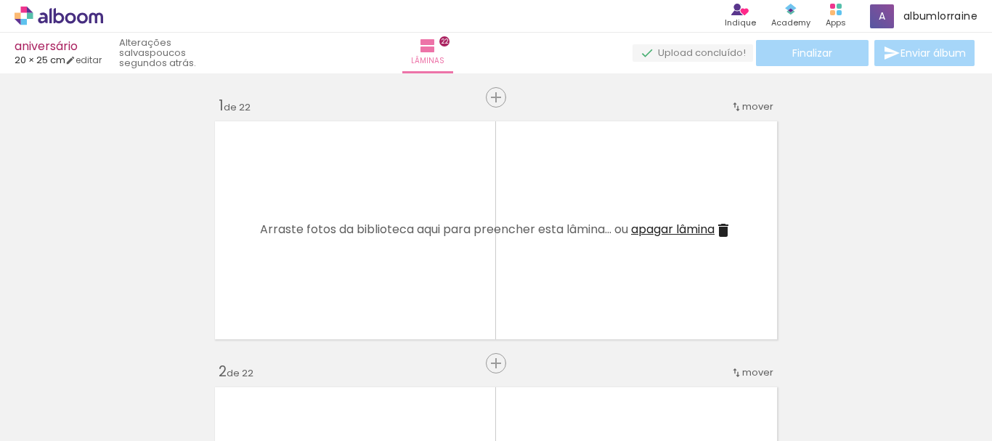
click at [118, 364] on quentale-thumb at bounding box center [145, 391] width 81 height 83
click at [117, 361] on quentale-thumb at bounding box center [145, 391] width 81 height 83
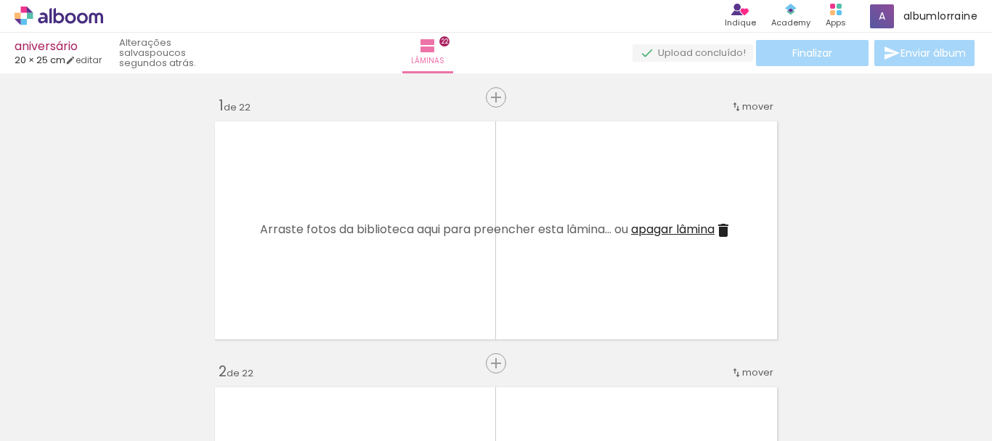
click at [117, 361] on quentale-thumb at bounding box center [145, 391] width 81 height 83
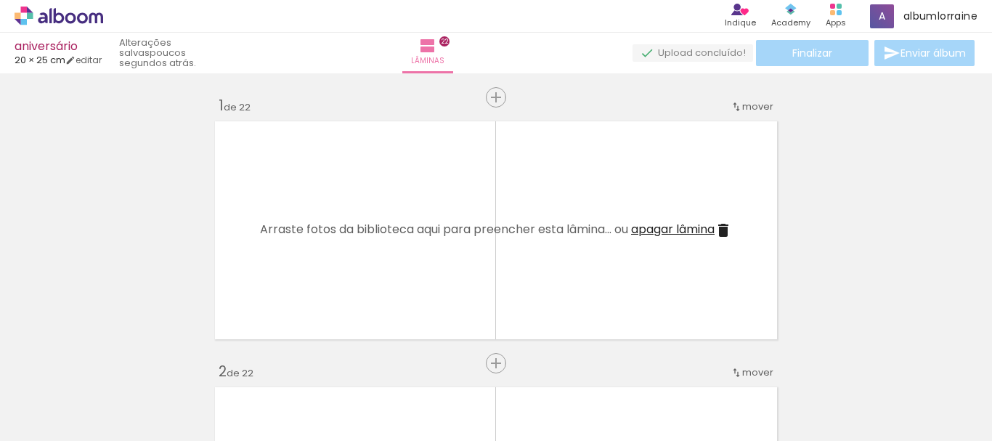
click at [117, 361] on quentale-thumb at bounding box center [145, 391] width 81 height 83
click at [117, 364] on iron-icon at bounding box center [113, 362] width 15 height 15
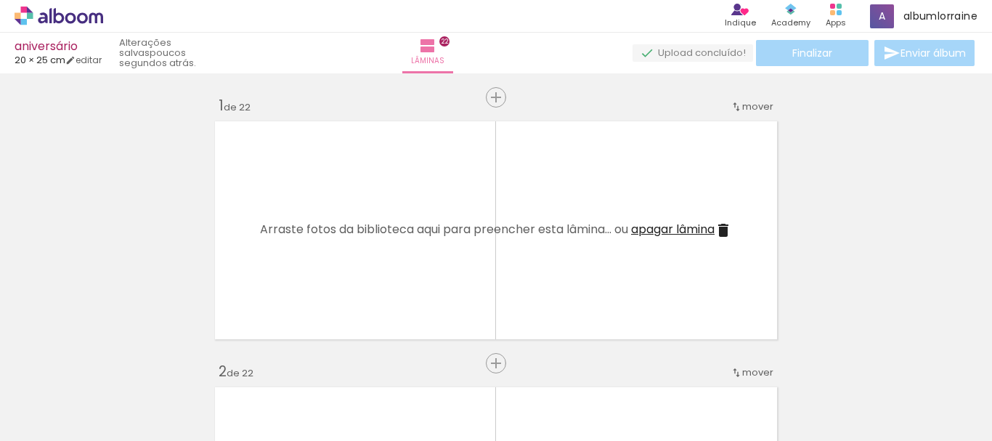
click at [117, 364] on quentale-thumb at bounding box center [145, 391] width 81 height 83
click at [117, 364] on iron-icon at bounding box center [113, 362] width 15 height 15
click at [117, 364] on quentale-thumb at bounding box center [145, 391] width 81 height 83
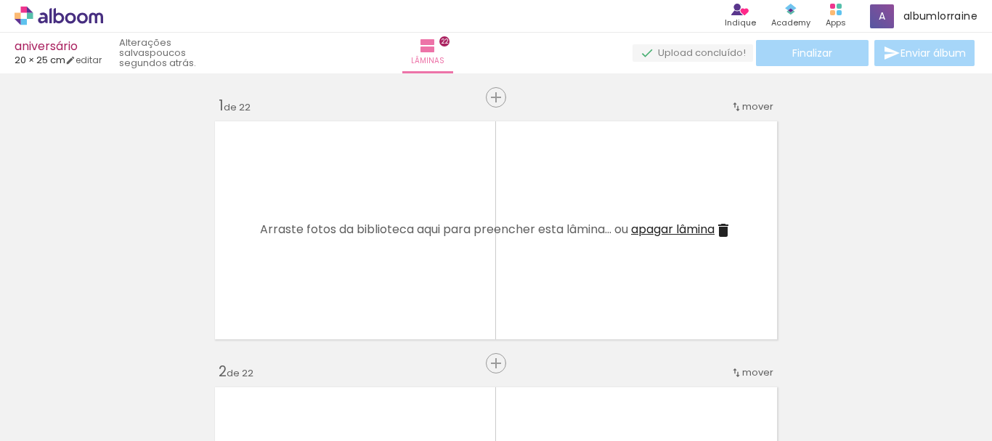
click at [117, 364] on quentale-thumb at bounding box center [145, 391] width 81 height 83
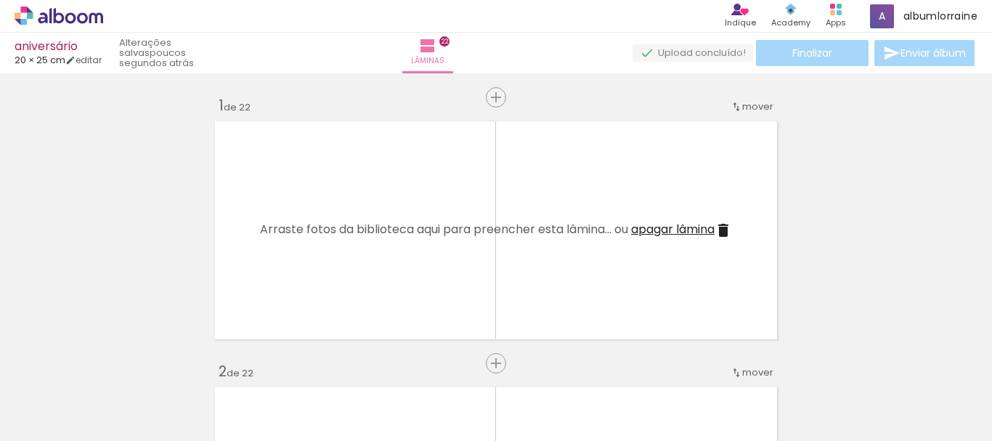
click at [117, 364] on quentale-thumb at bounding box center [145, 391] width 81 height 83
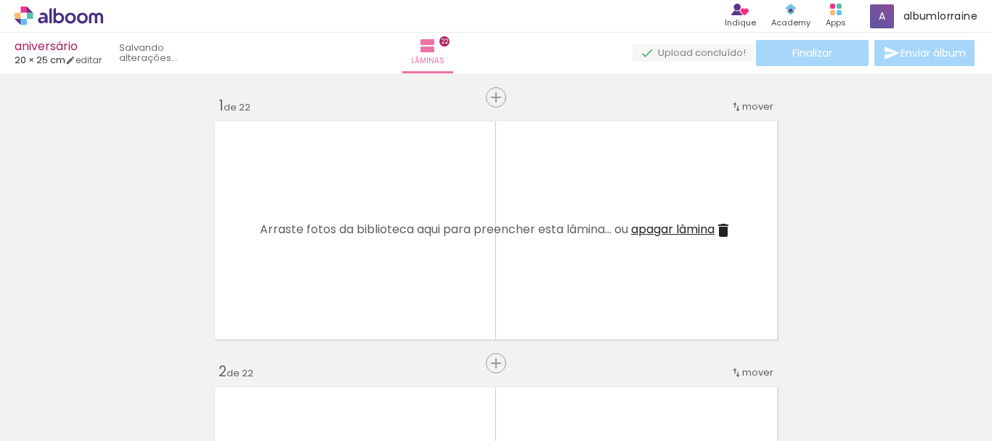
click at [117, 364] on quentale-thumb at bounding box center [145, 391] width 81 height 83
click at [117, 364] on iron-icon at bounding box center [113, 362] width 15 height 15
click at [117, 364] on quentale-thumb at bounding box center [145, 391] width 81 height 83
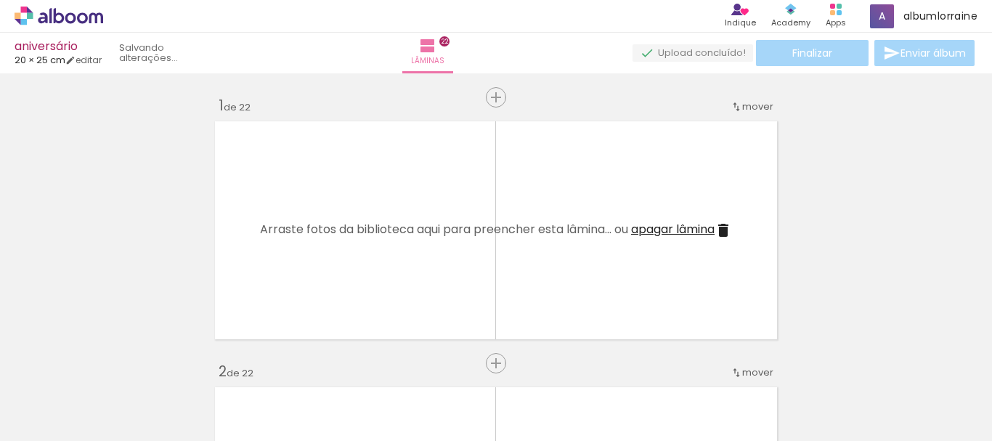
click at [117, 364] on quentale-thumb at bounding box center [145, 391] width 81 height 83
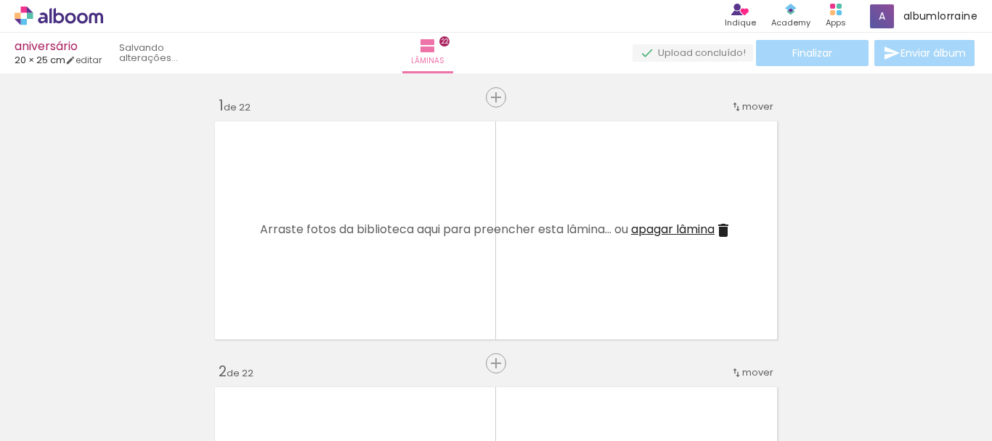
click at [117, 364] on quentale-thumb at bounding box center [145, 391] width 81 height 83
click at [117, 364] on iron-icon at bounding box center [113, 362] width 15 height 15
click at [117, 364] on quentale-thumb at bounding box center [145, 391] width 81 height 83
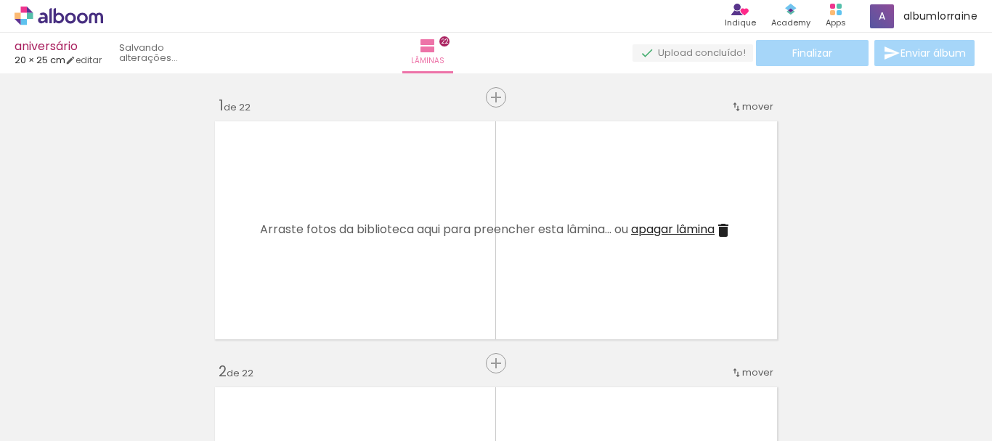
click at [117, 364] on quentale-thumb at bounding box center [145, 391] width 81 height 83
click at [117, 364] on iron-icon at bounding box center [113, 362] width 15 height 15
click at [0, 0] on div "Adicionar Fotos Solte suas fotos aqui..." at bounding box center [0, 0] width 0 height 0
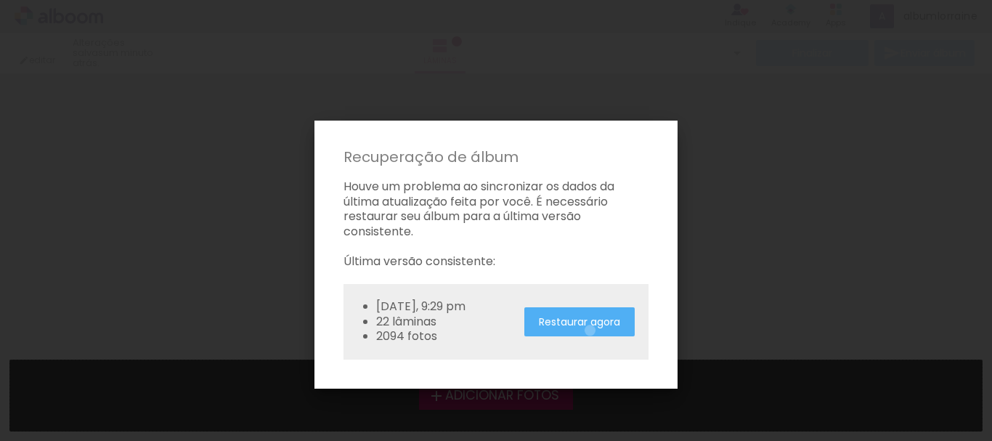
drag, startPoint x: 591, startPoint y: 330, endPoint x: 561, endPoint y: 296, distance: 45.3
click at [0, 0] on slot "Restaurar agora" at bounding box center [0, 0] width 0 height 0
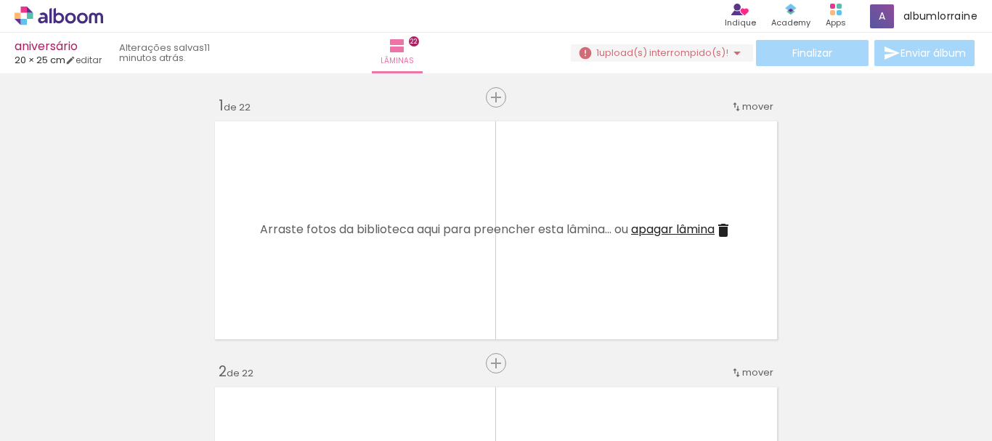
drag, startPoint x: 144, startPoint y: 409, endPoint x: 274, endPoint y: 261, distance: 197.0
click at [274, 261] on quentale-workspace at bounding box center [496, 220] width 992 height 441
click at [324, 229] on span "Arraste fotos da biblioteca aqui para preencher esta lâmina... ou" at bounding box center [444, 229] width 368 height 17
click at [400, 255] on quentale-layouter at bounding box center [495, 229] width 573 height 229
drag, startPoint x: 154, startPoint y: 397, endPoint x: 291, endPoint y: 298, distance: 169.4
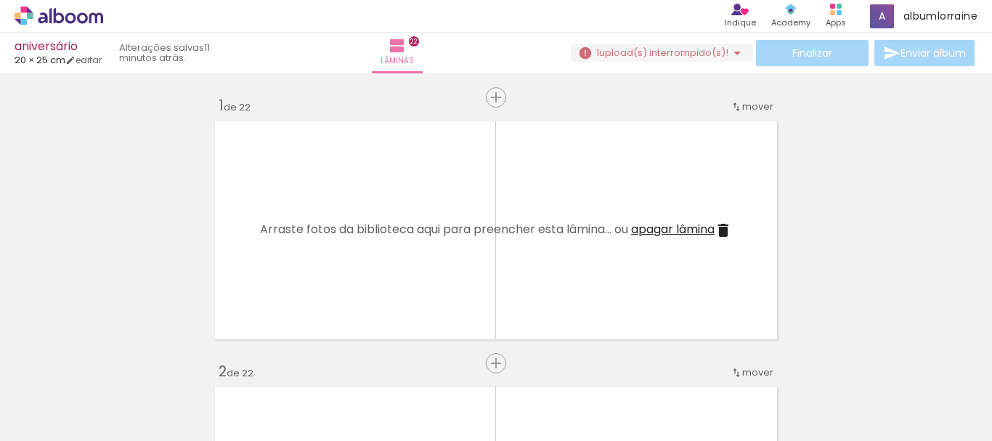
click at [291, 298] on quentale-workspace at bounding box center [496, 220] width 992 height 441
click at [289, 266] on quentale-layouter at bounding box center [495, 229] width 573 height 229
drag, startPoint x: 160, startPoint y: 387, endPoint x: 285, endPoint y: 282, distance: 163.3
click at [285, 282] on quentale-workspace at bounding box center [496, 220] width 992 height 441
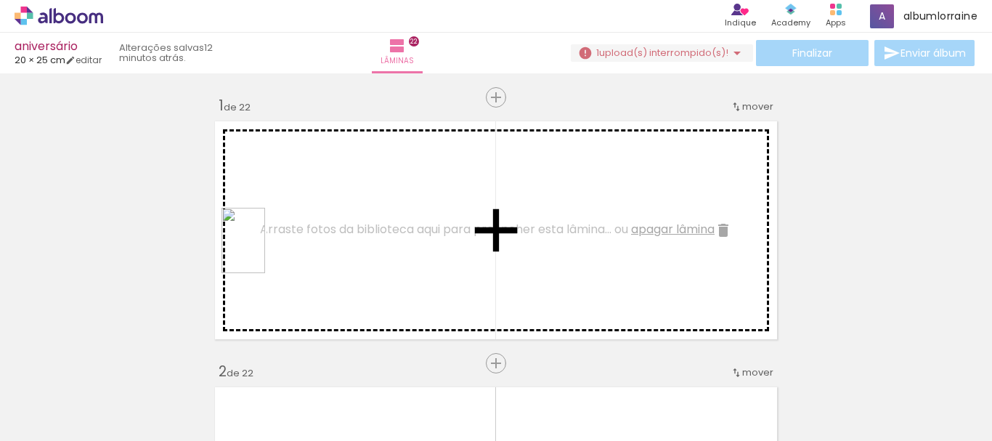
drag, startPoint x: 238, startPoint y: 398, endPoint x: 265, endPoint y: 251, distance: 149.1
click at [265, 251] on quentale-workspace at bounding box center [496, 220] width 992 height 441
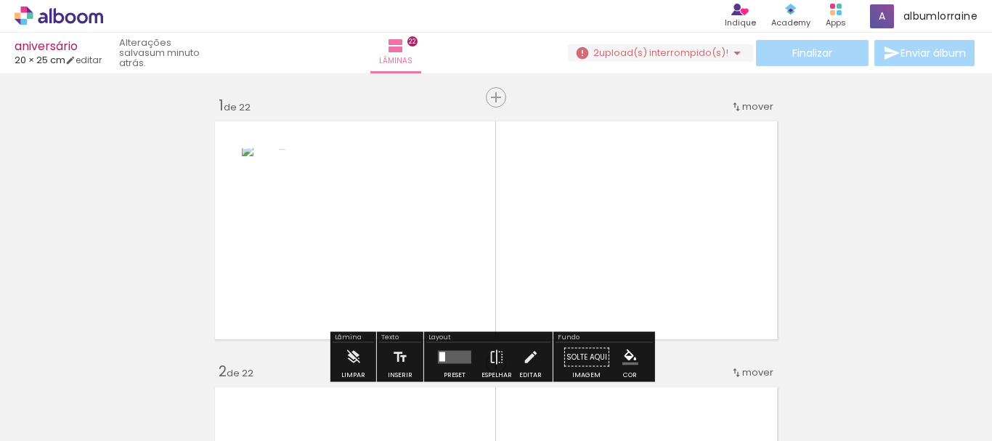
drag, startPoint x: 141, startPoint y: 391, endPoint x: 422, endPoint y: 264, distance: 308.3
click at [422, 264] on quentale-workspace at bounding box center [496, 220] width 992 height 441
click at [732, 59] on iron-icon at bounding box center [736, 52] width 17 height 17
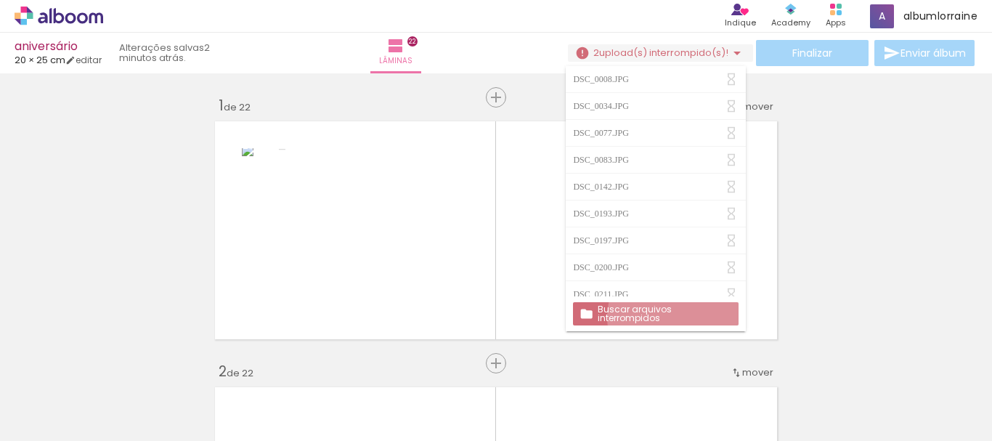
click at [0, 0] on slot "Buscar arquivos interrompidos" at bounding box center [0, 0] width 0 height 0
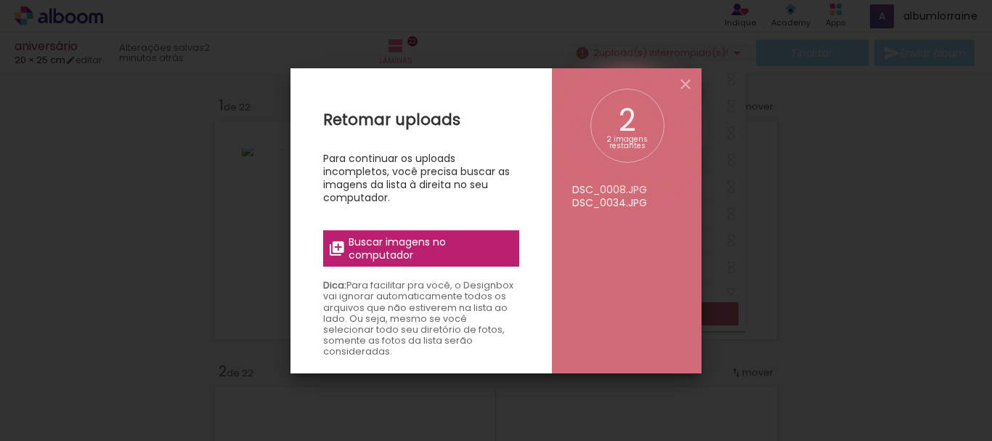
click at [375, 248] on span "Buscar imagens no computador" at bounding box center [429, 248] width 162 height 26
click at [0, 0] on input "file" at bounding box center [0, 0] width 0 height 0
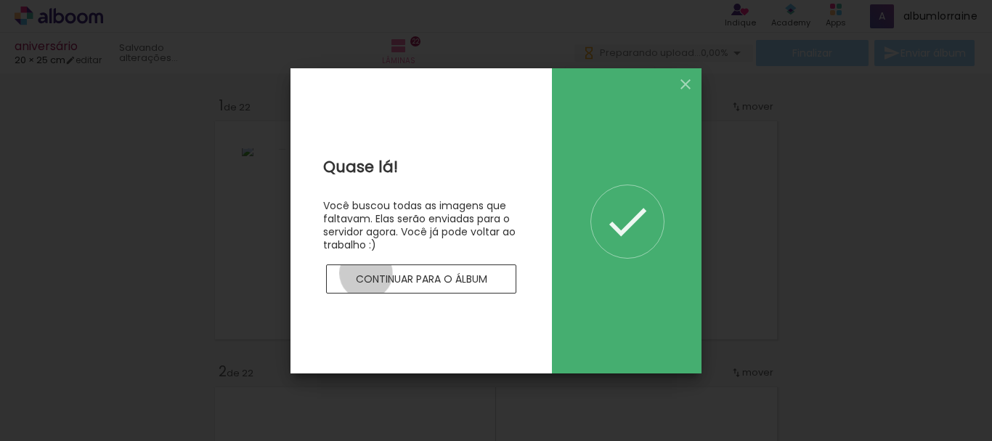
click at [0, 0] on slot "Continuar para o álbum" at bounding box center [0, 0] width 0 height 0
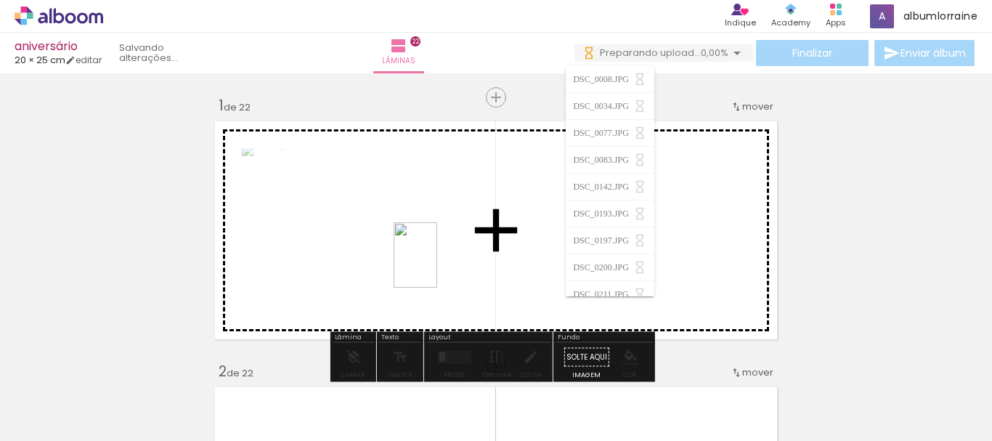
drag, startPoint x: 364, startPoint y: 301, endPoint x: 437, endPoint y: 266, distance: 81.5
click at [437, 266] on quentale-workspace at bounding box center [496, 220] width 992 height 441
